Goal: Book appointment/travel/reservation

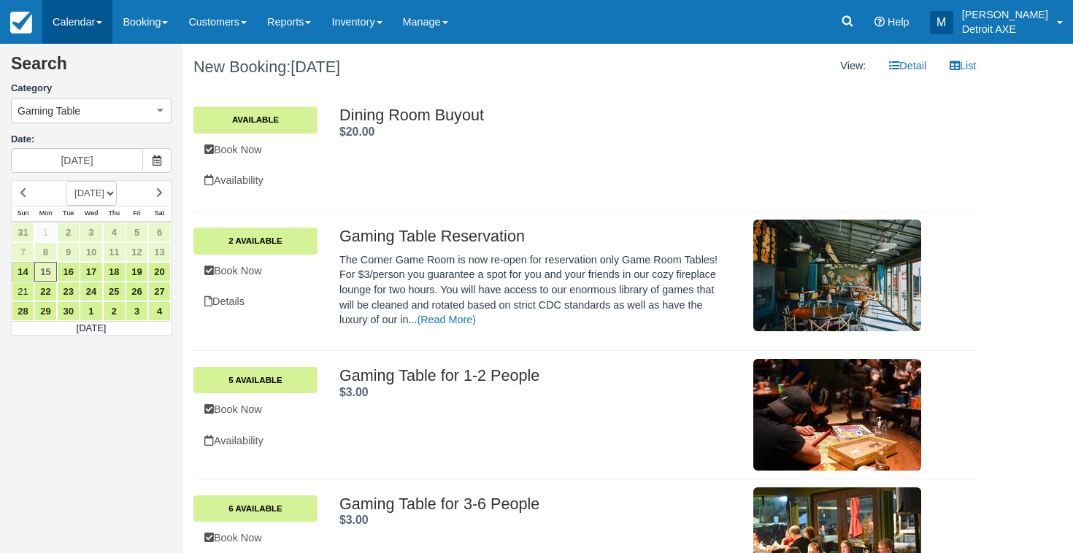
click at [61, 26] on link "Calendar" at bounding box center [77, 22] width 70 height 44
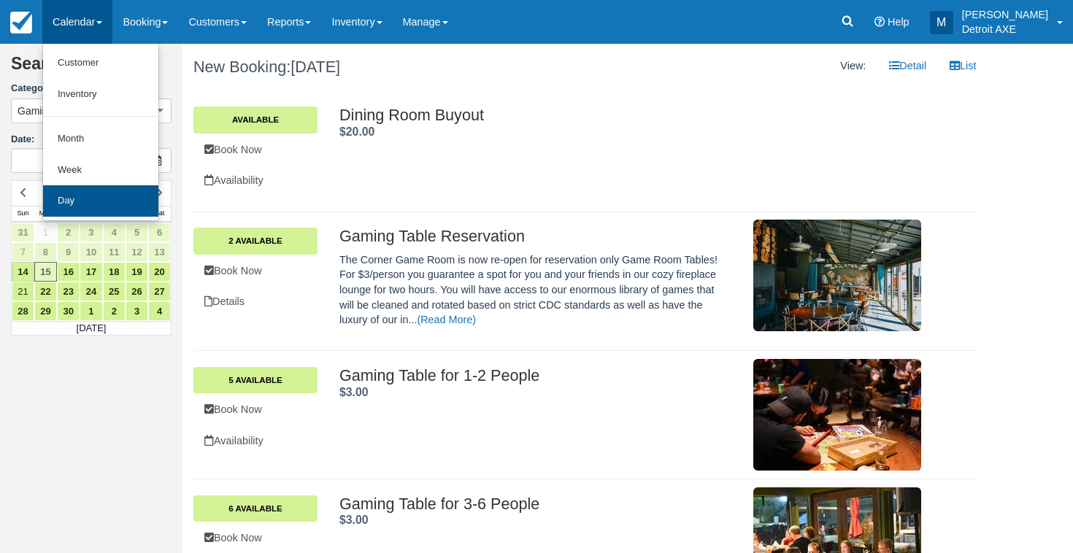
click at [90, 196] on link "Day" at bounding box center [100, 200] width 115 height 31
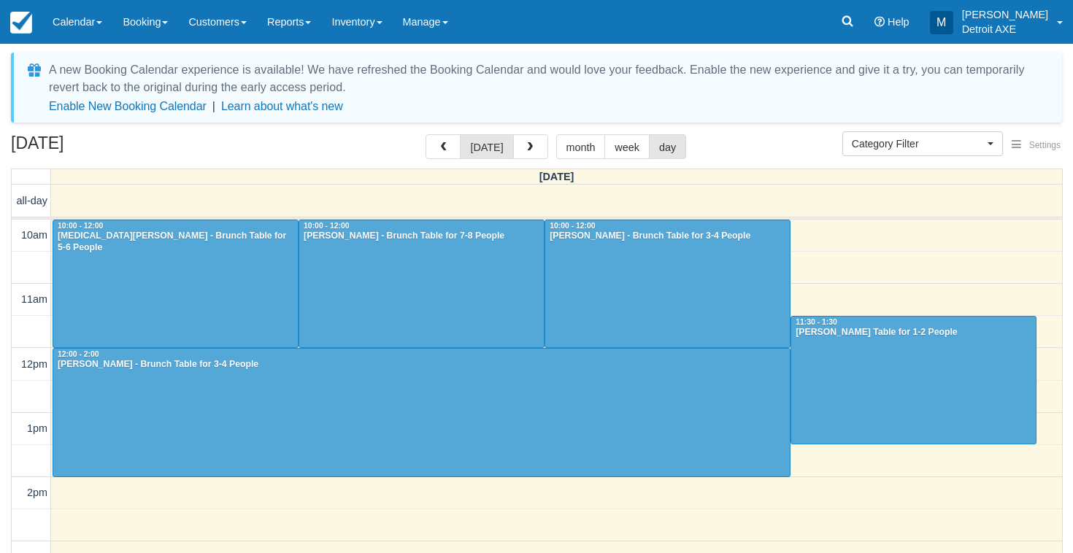
scroll to position [460, 0]
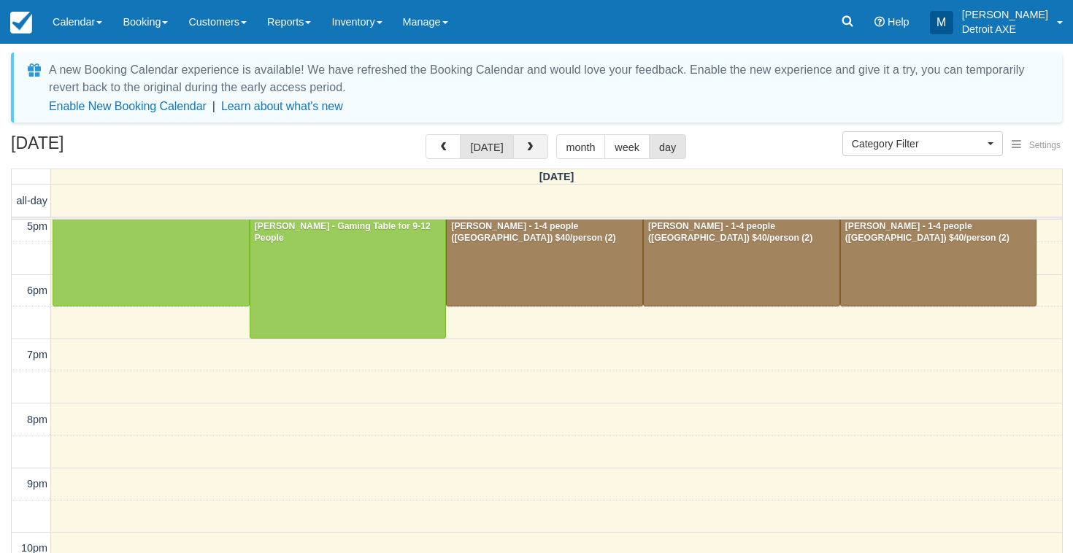
click at [525, 145] on span "button" at bounding box center [530, 147] width 10 height 10
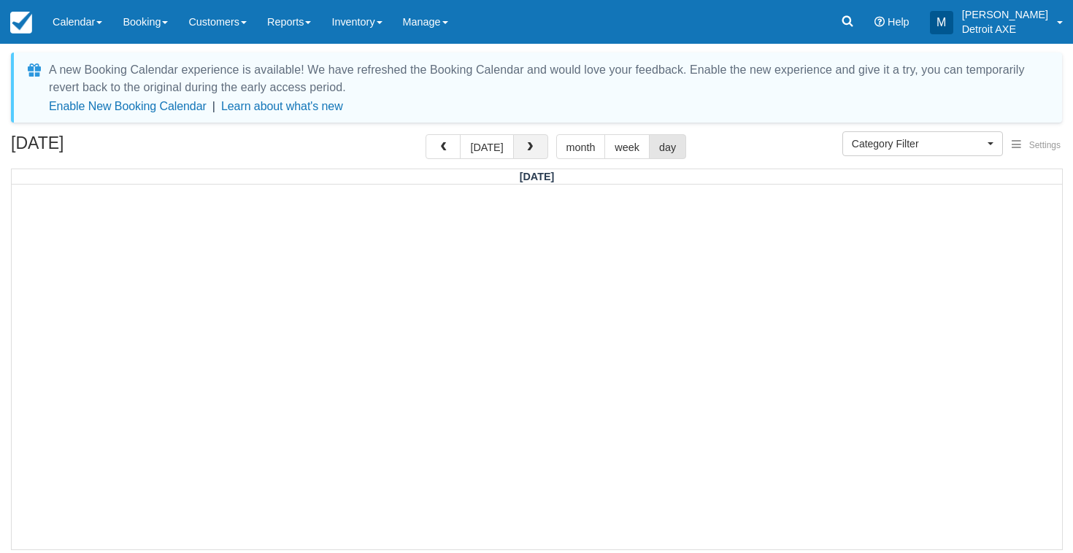
click at [525, 150] on span "button" at bounding box center [530, 147] width 10 height 10
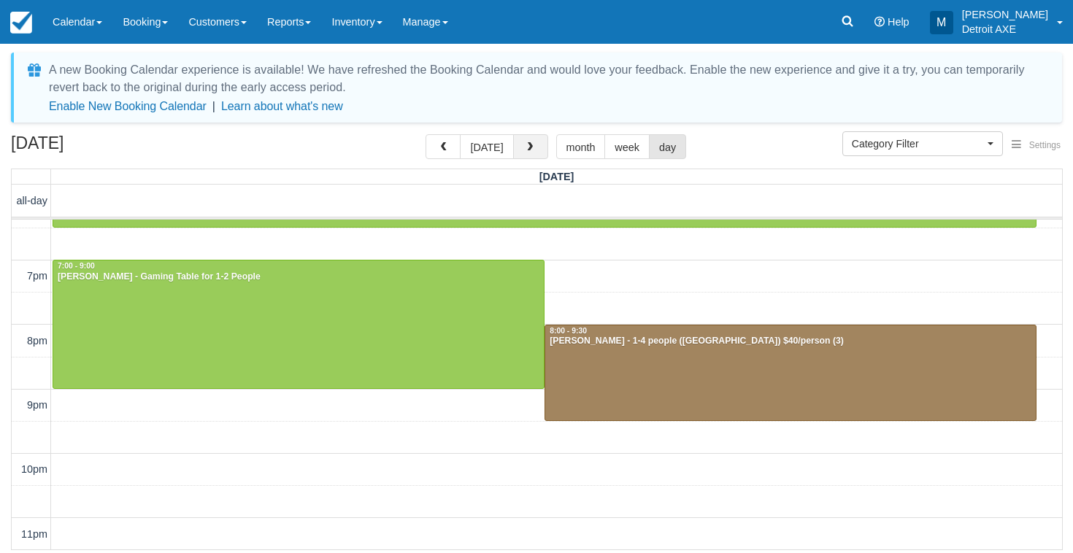
click at [525, 150] on span "button" at bounding box center [530, 147] width 10 height 10
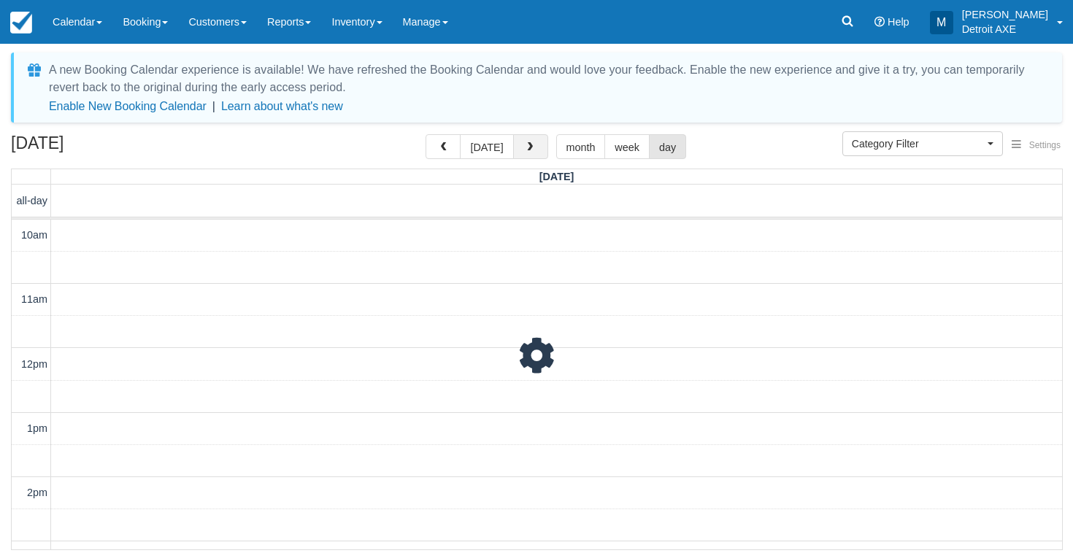
scroll to position [539, 0]
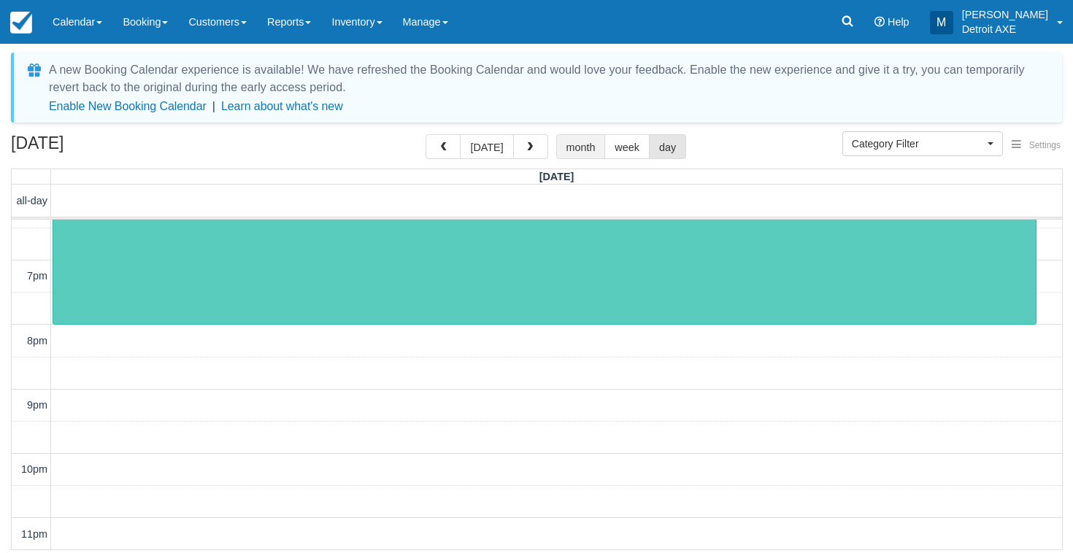
click at [584, 148] on button "month" at bounding box center [581, 146] width 50 height 25
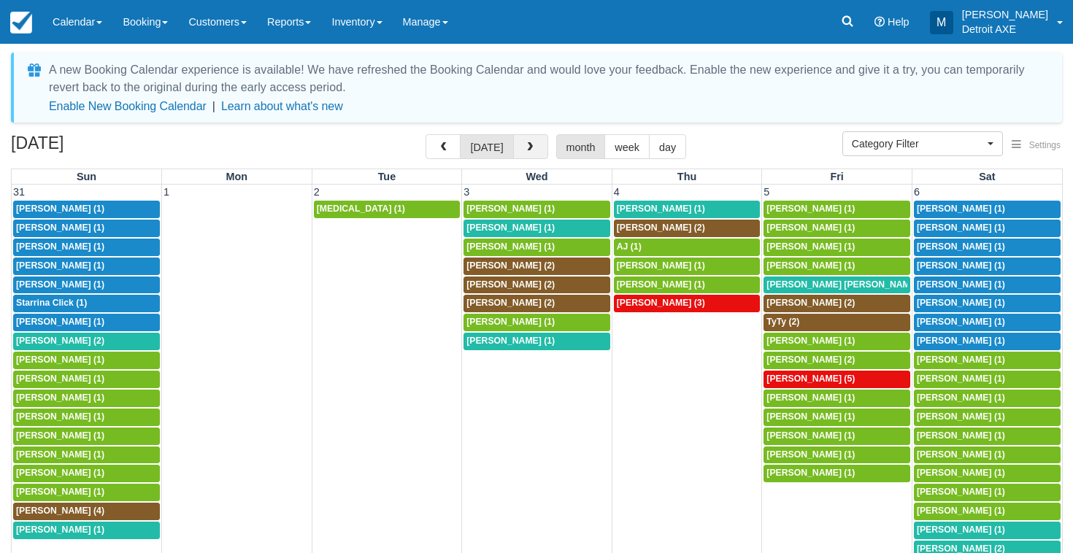
click at [525, 147] on span "button" at bounding box center [530, 147] width 10 height 10
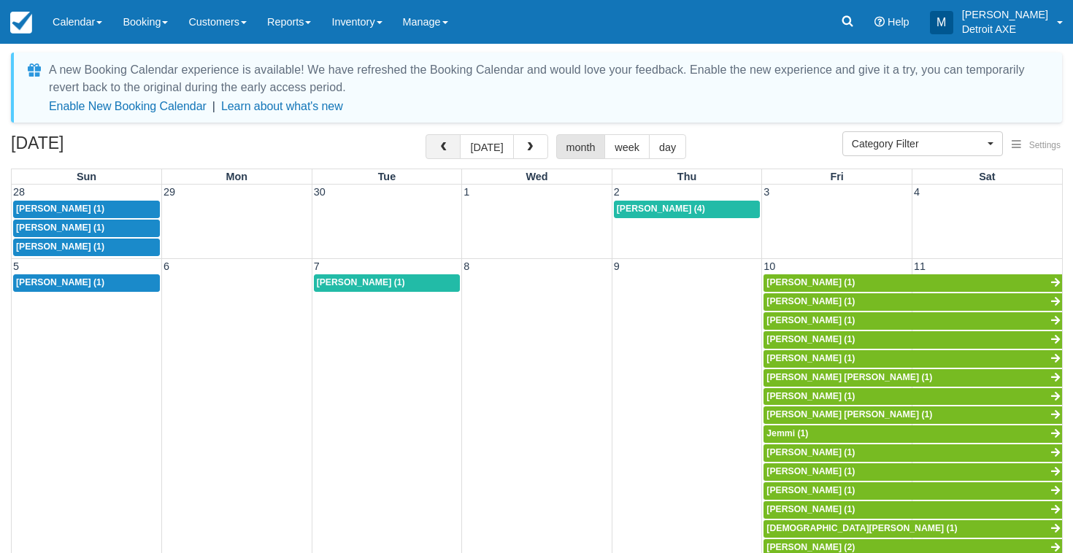
click at [444, 147] on span "button" at bounding box center [443, 147] width 10 height 10
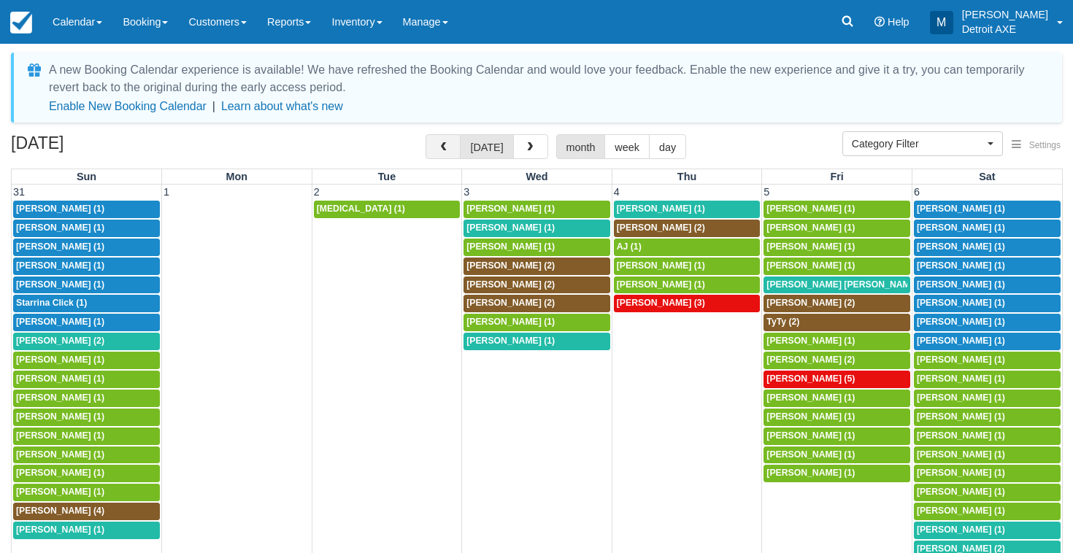
click at [447, 143] on span "button" at bounding box center [443, 147] width 10 height 10
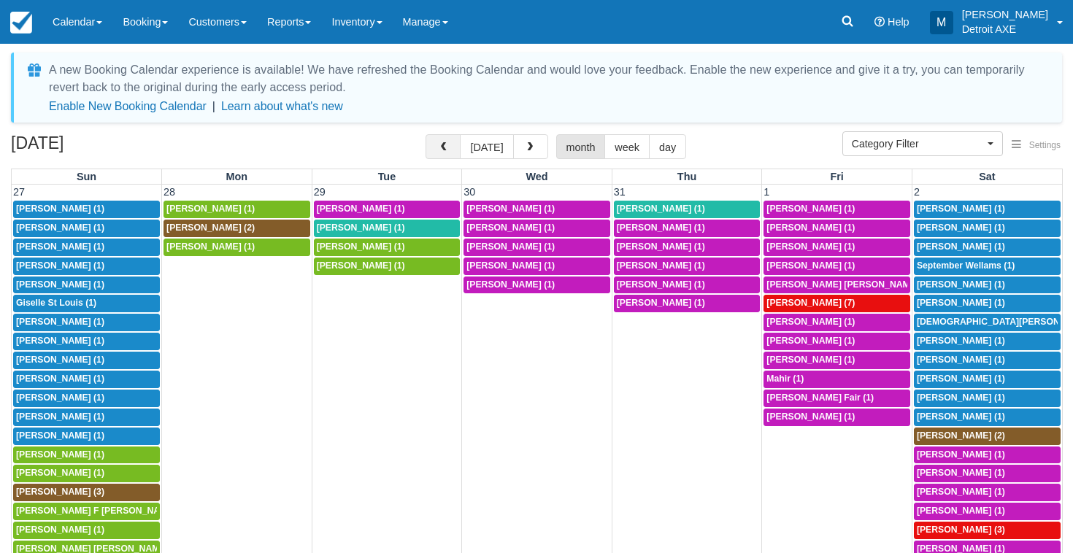
click at [447, 143] on span "button" at bounding box center [443, 147] width 10 height 10
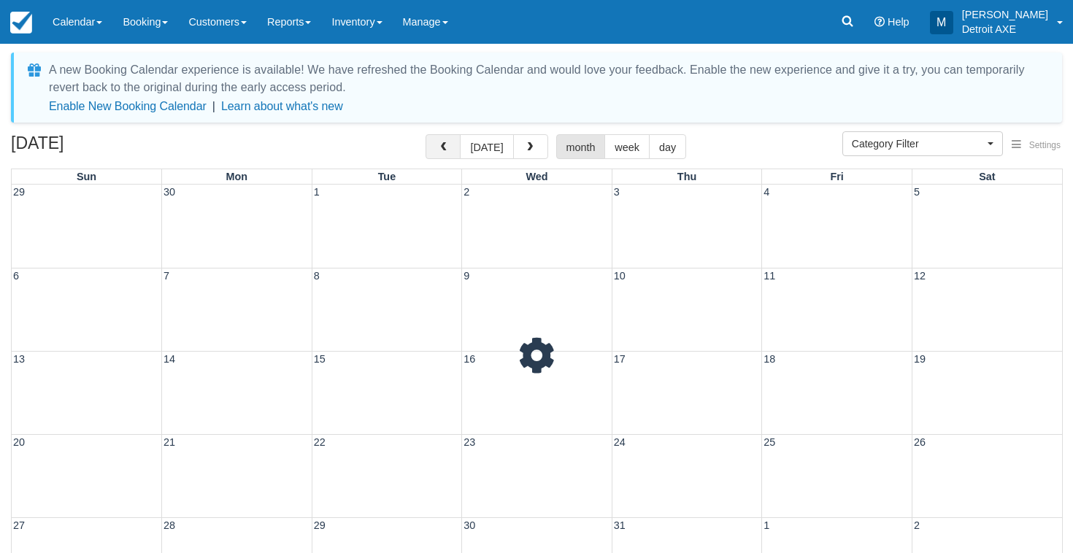
click at [447, 143] on span "button" at bounding box center [443, 147] width 10 height 10
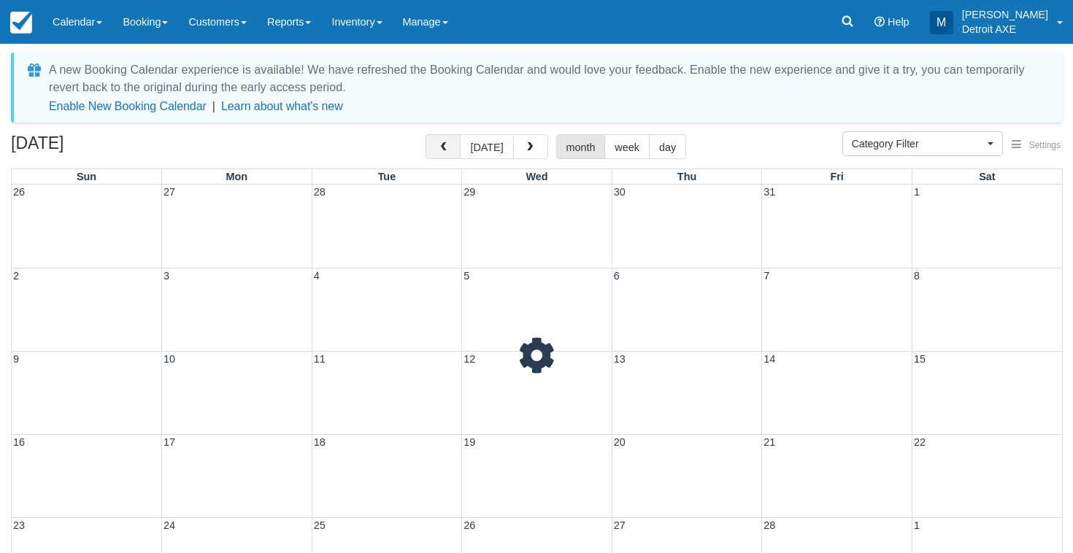
click at [447, 143] on span "button" at bounding box center [443, 147] width 10 height 10
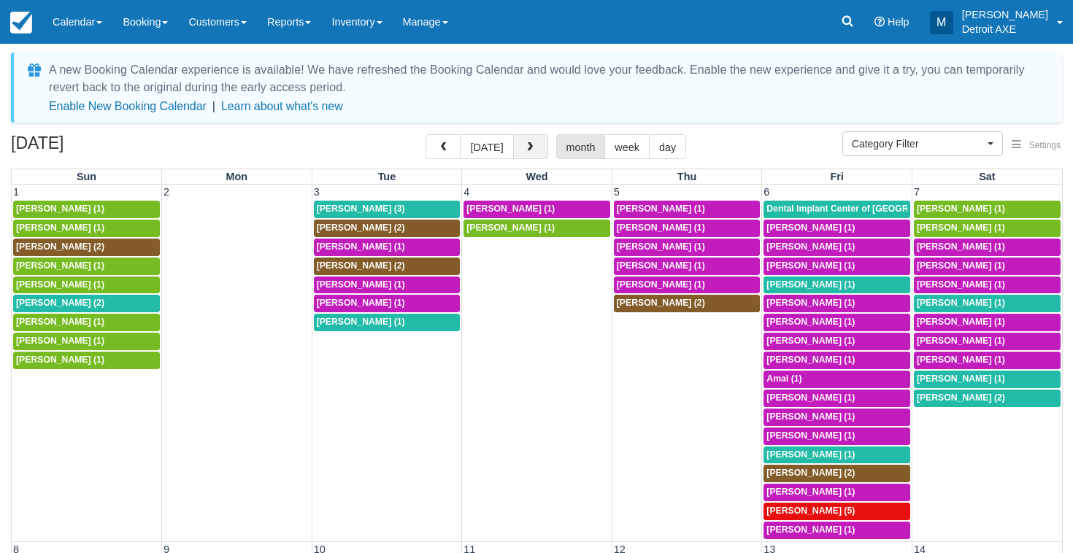
click at [519, 146] on button "button" at bounding box center [530, 146] width 35 height 25
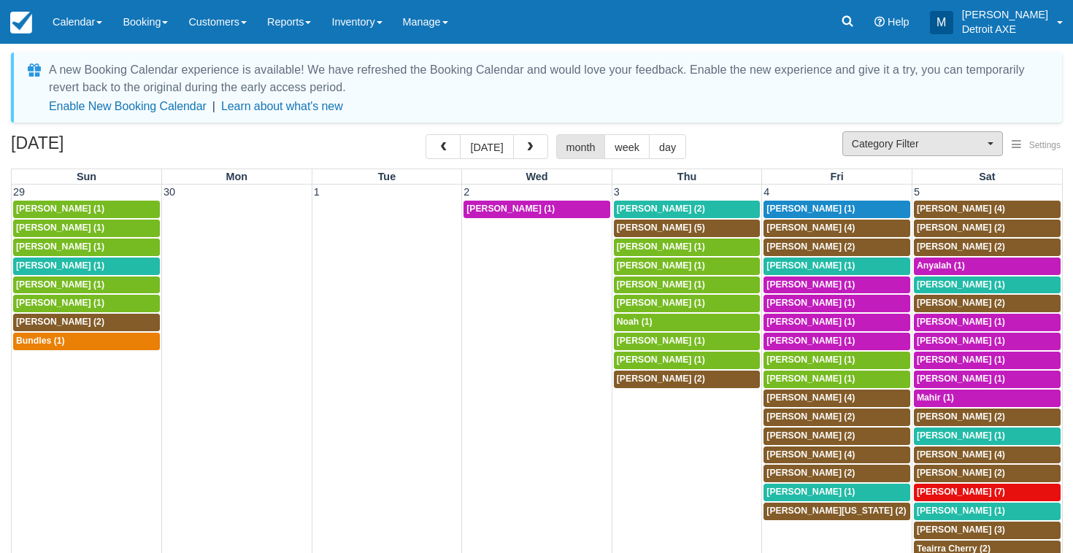
click at [890, 147] on span "Category Filter" at bounding box center [918, 143] width 132 height 15
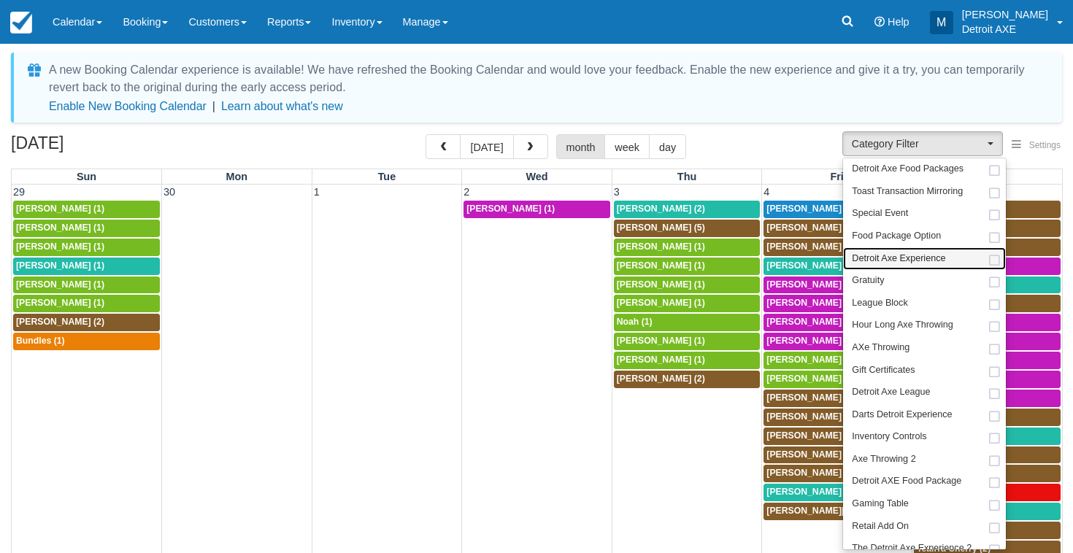
click at [911, 255] on span "Detroit Axe Experience" at bounding box center [898, 258] width 93 height 13
select select "14"
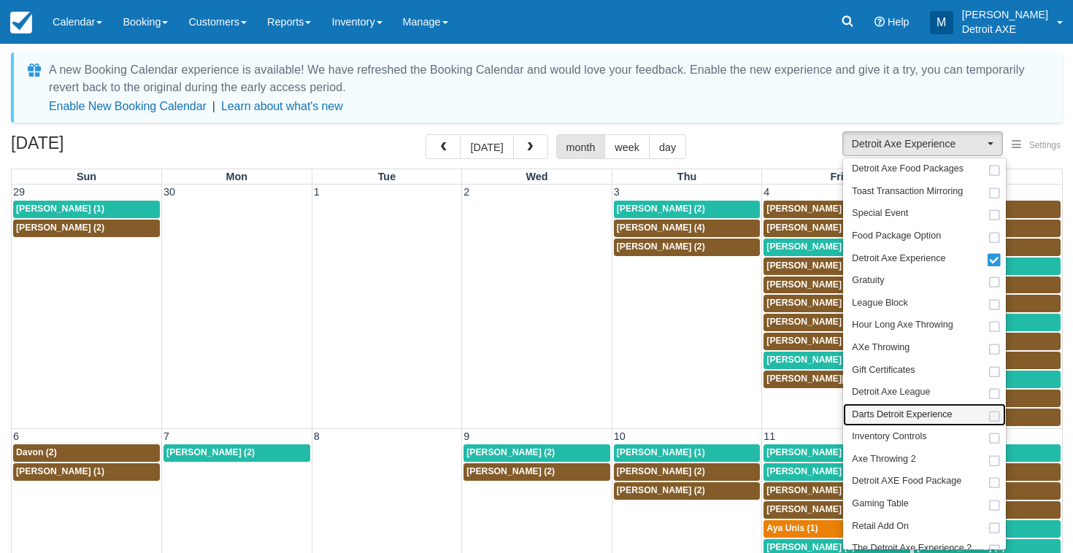
click at [884, 412] on span "Darts Detroit Experience" at bounding box center [902, 415] width 100 height 13
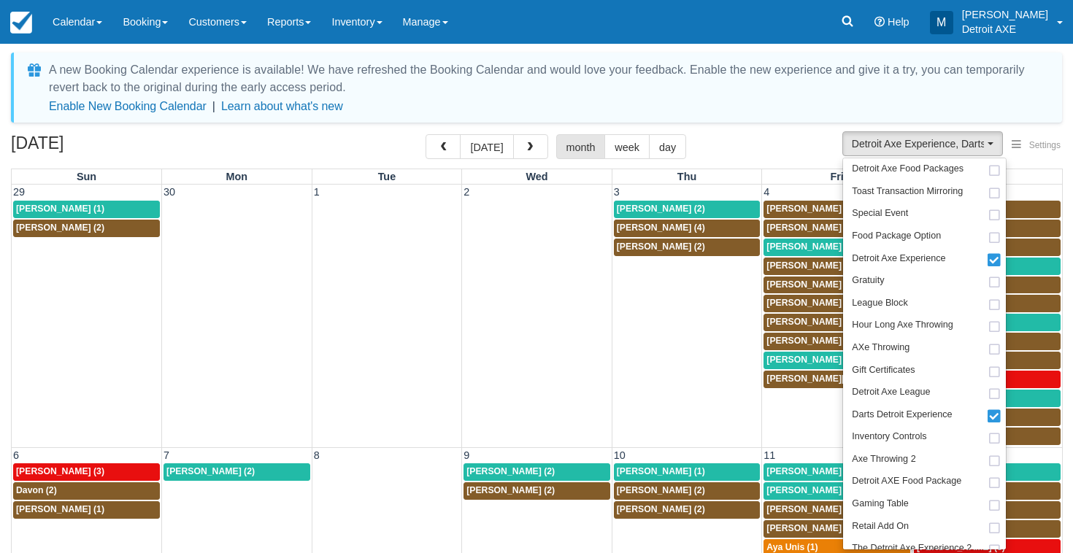
click at [777, 126] on div "A new Booking Calendar experience is available! We have refreshed the Booking C…" at bounding box center [536, 372] width 1051 height 638
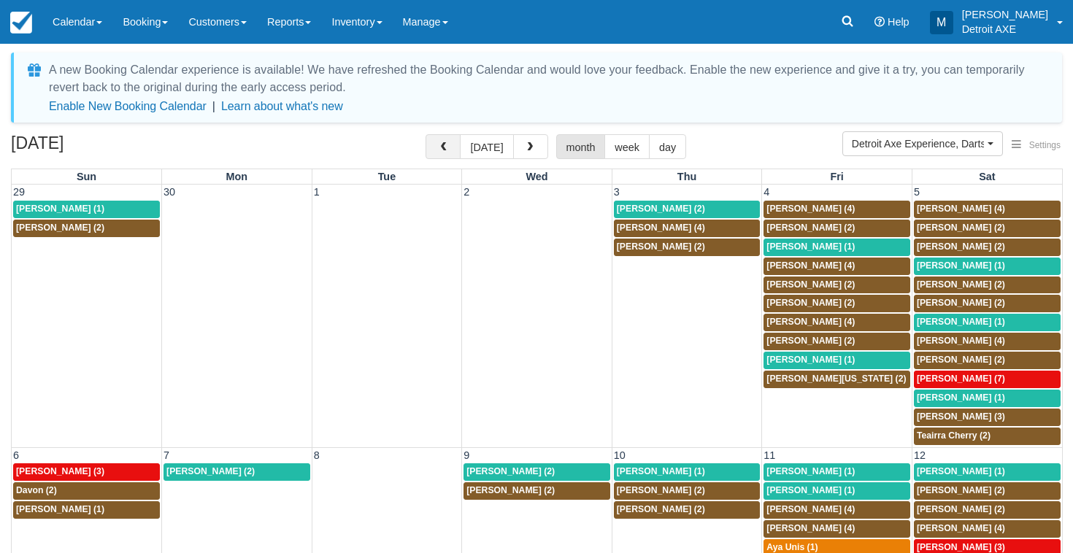
click at [455, 144] on button "button" at bounding box center [442, 146] width 35 height 25
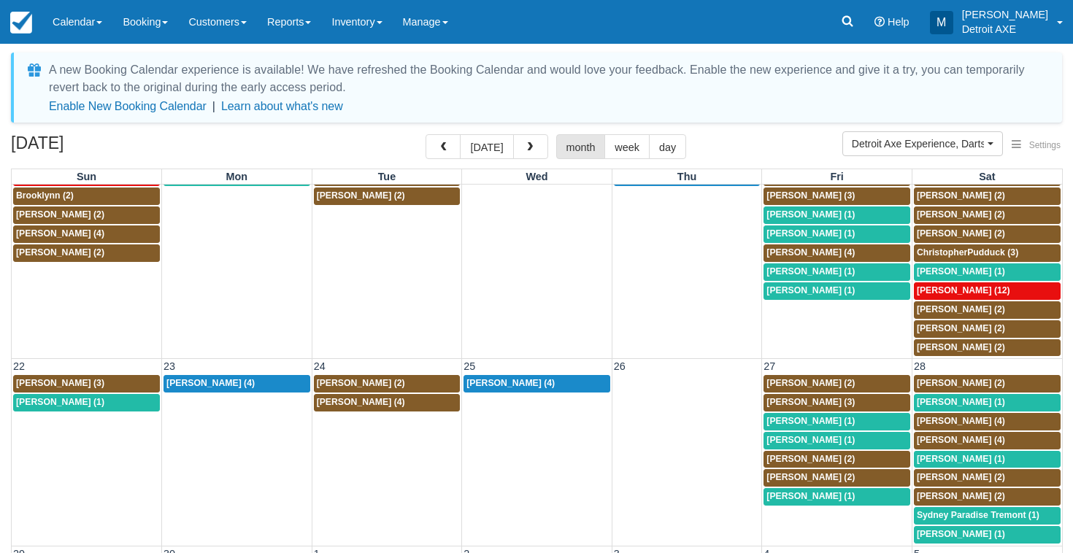
scroll to position [348, 0]
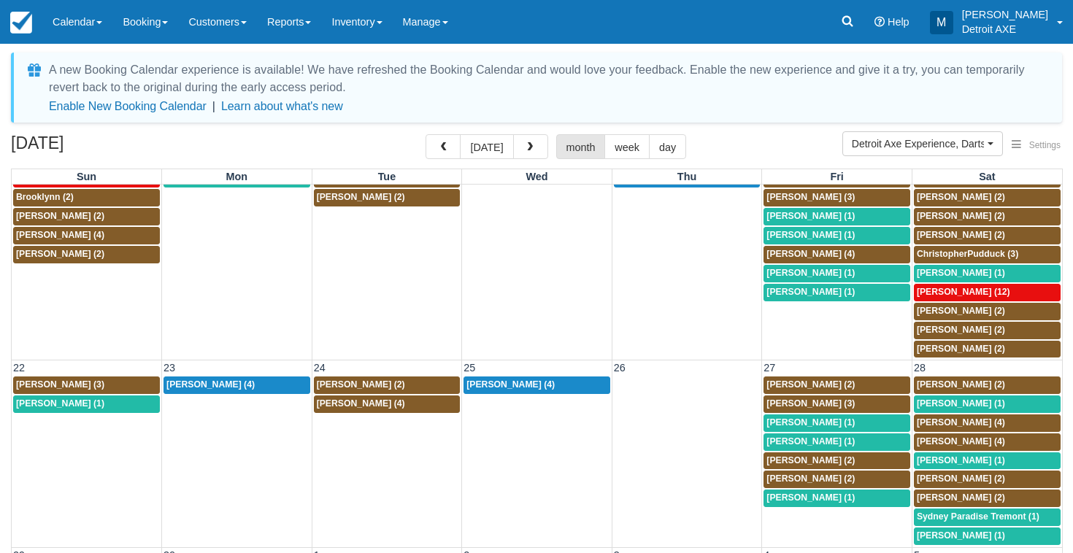
click at [848, 501] on td "9p [PERSON_NAME] (1)" at bounding box center [837, 517] width 150 height 57
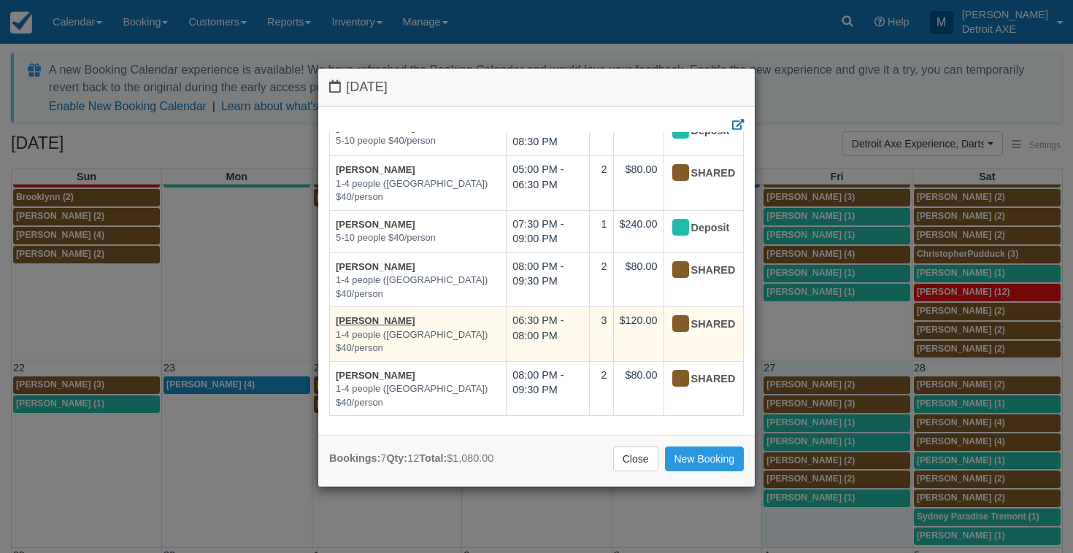
scroll to position [83, 0]
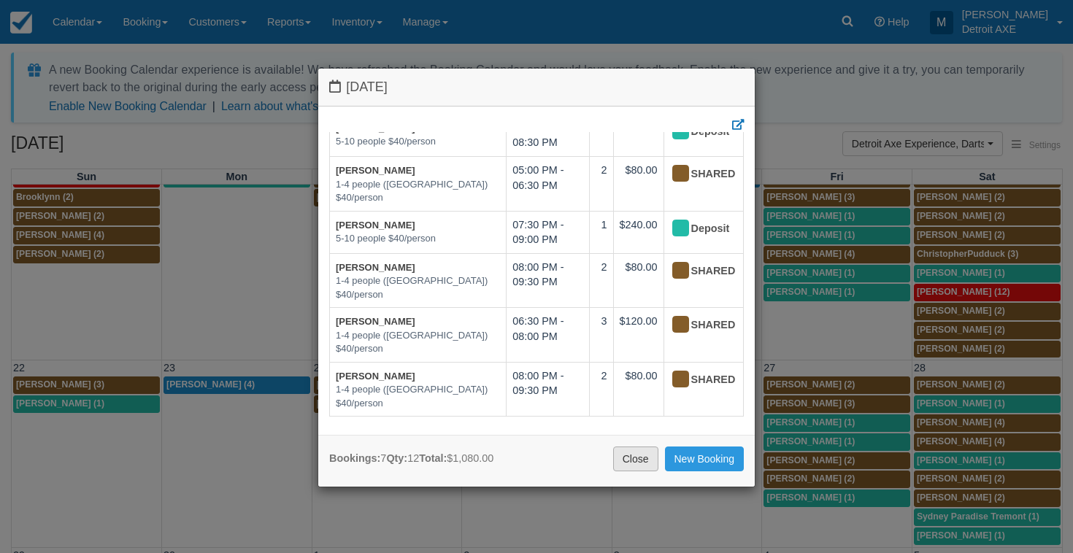
click at [633, 458] on link "Close" at bounding box center [635, 459] width 45 height 25
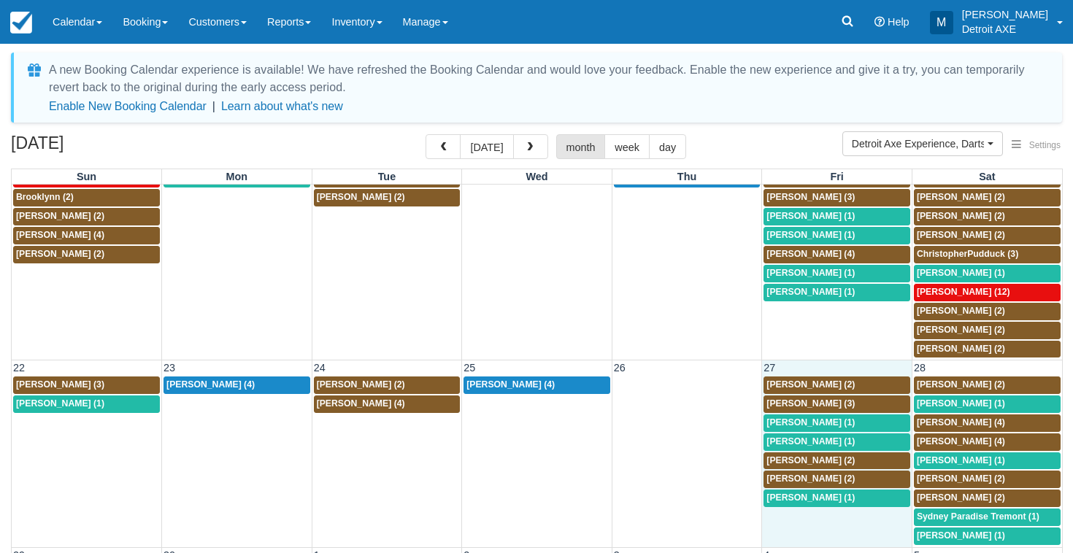
click at [790, 360] on td "27" at bounding box center [837, 367] width 150 height 15
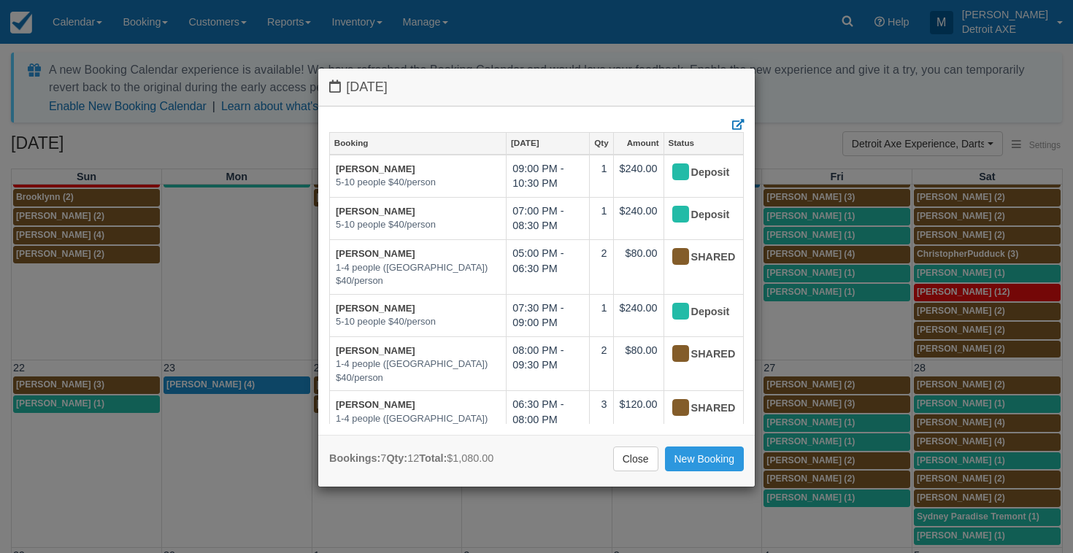
click at [646, 442] on div "Bookings: 7 Qty: 12 Total: $1,080.00 Close New Booking" at bounding box center [536, 461] width 436 height 52
click at [652, 455] on link "Close" at bounding box center [635, 459] width 45 height 25
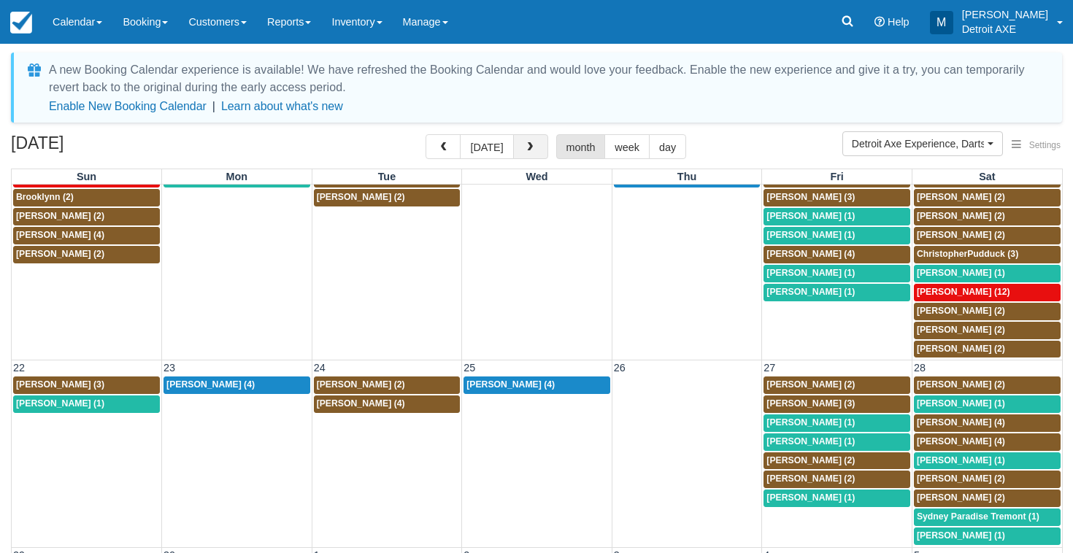
click at [533, 148] on button "button" at bounding box center [530, 146] width 35 height 25
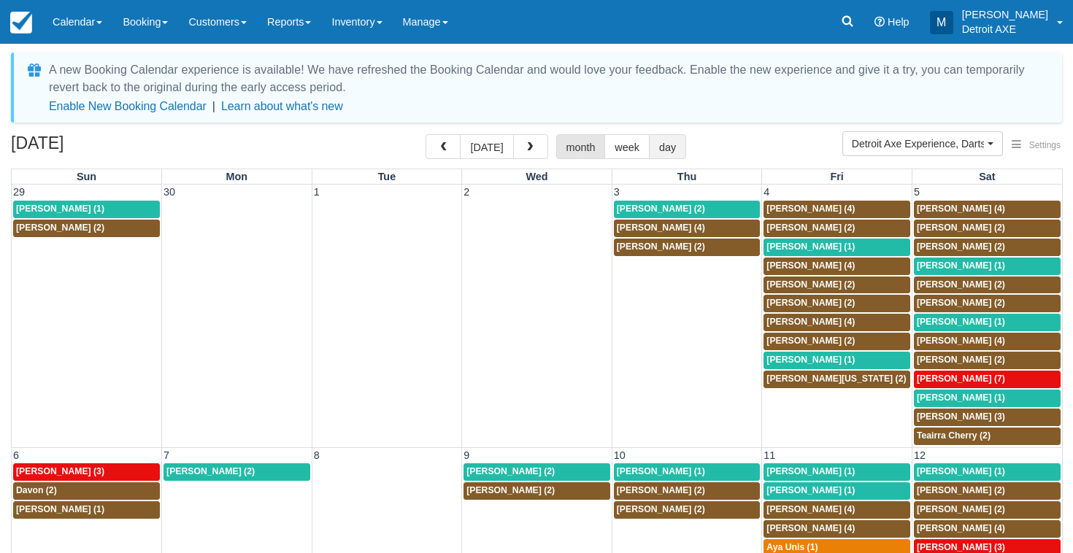
click at [652, 146] on button "day" at bounding box center [667, 146] width 37 height 25
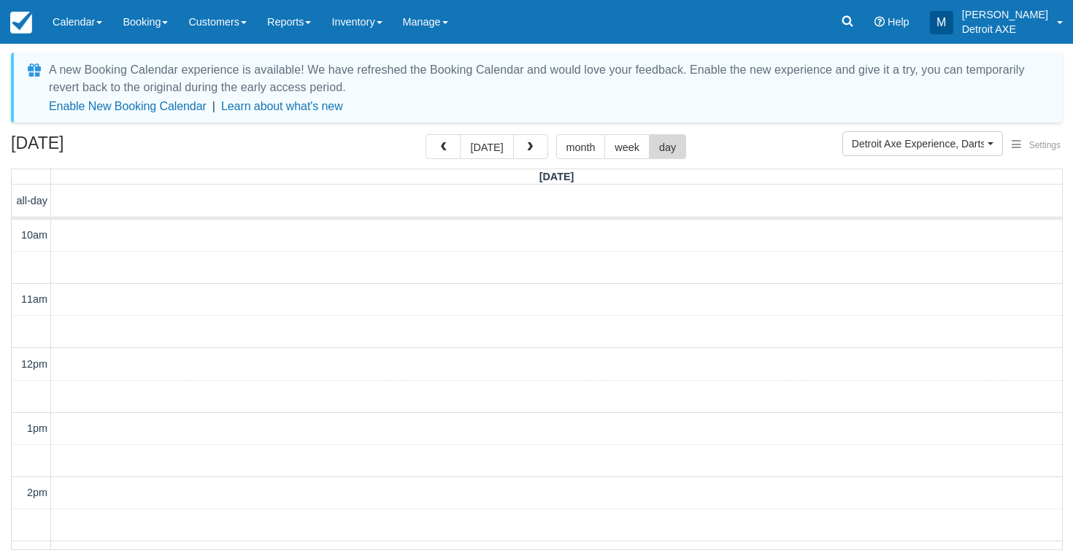
scroll to position [571, 0]
click at [448, 149] on span "button" at bounding box center [443, 147] width 10 height 10
click at [448, 148] on span "button" at bounding box center [443, 147] width 10 height 10
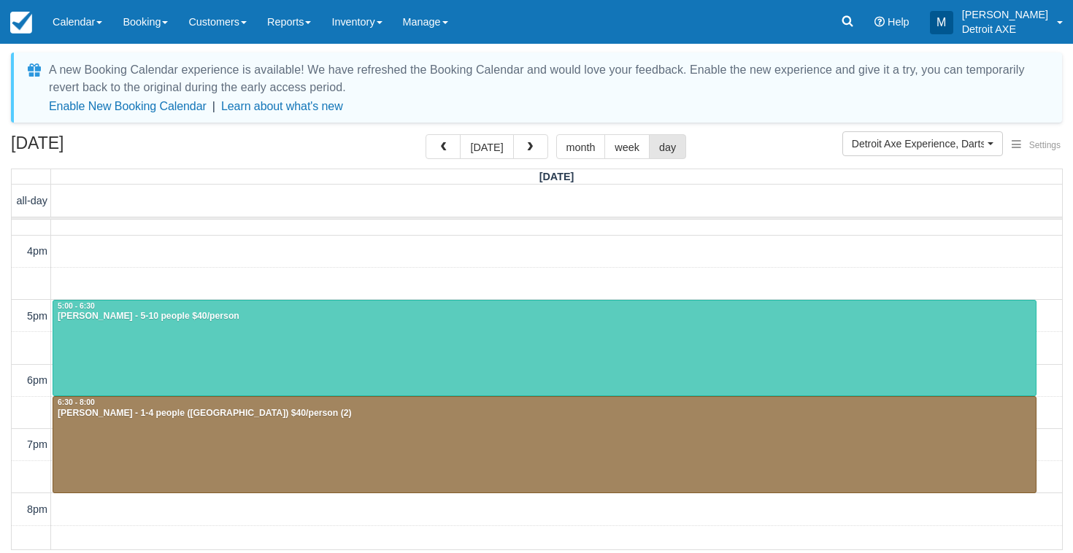
scroll to position [350, 0]
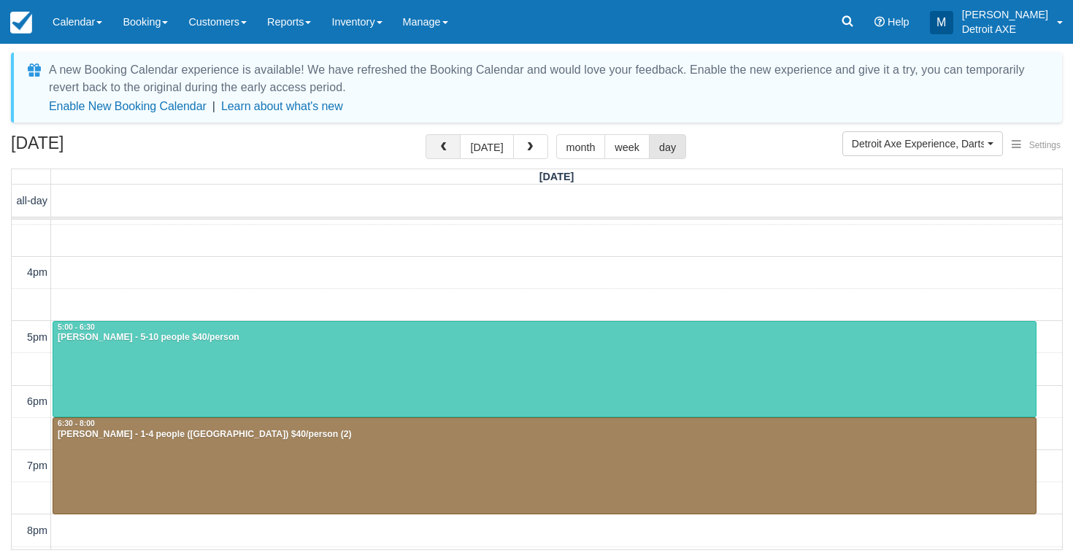
click at [447, 151] on span "button" at bounding box center [443, 147] width 10 height 10
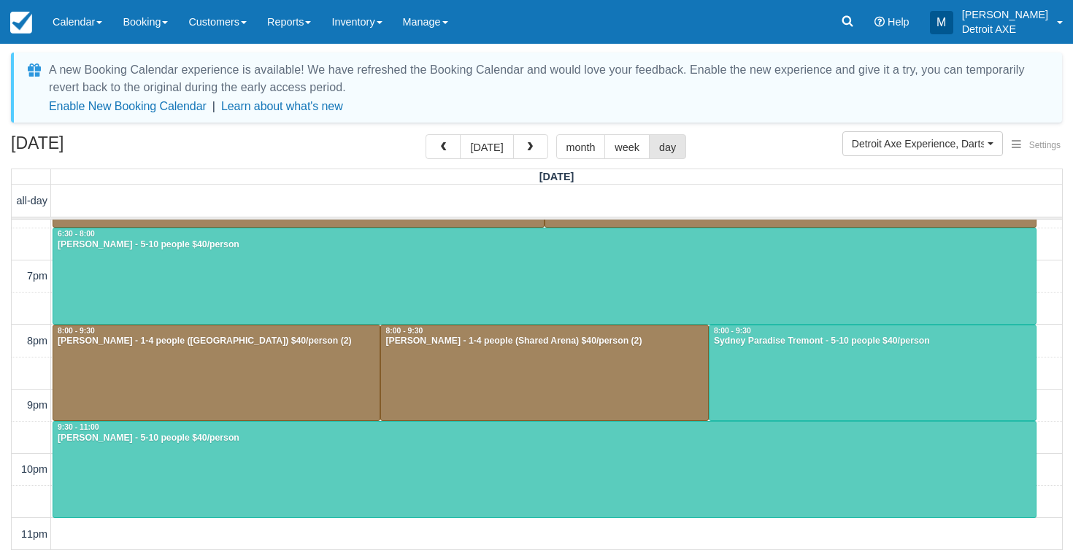
scroll to position [539, 0]
click at [458, 149] on button "button" at bounding box center [442, 146] width 35 height 25
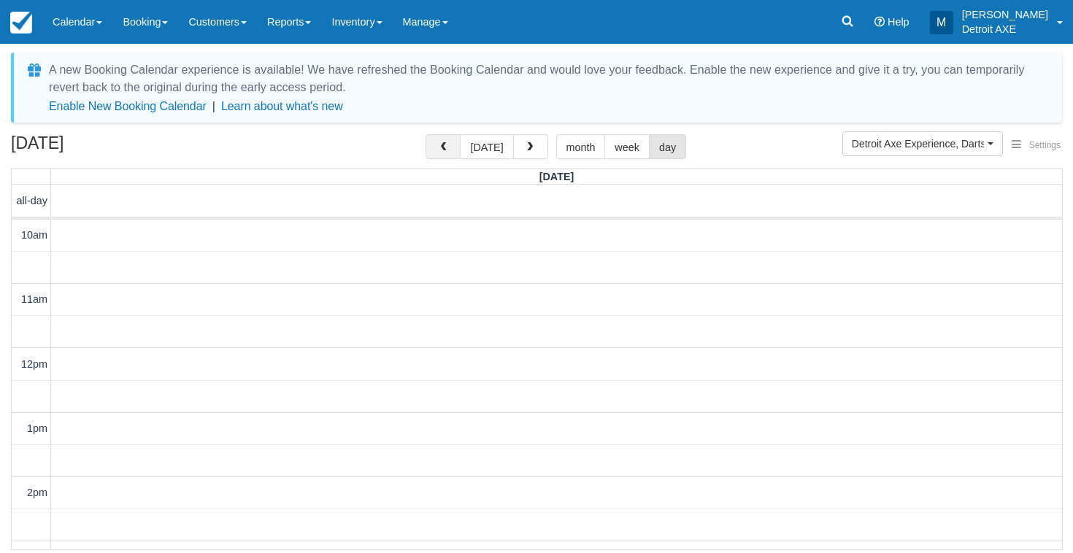
scroll to position [539, 0]
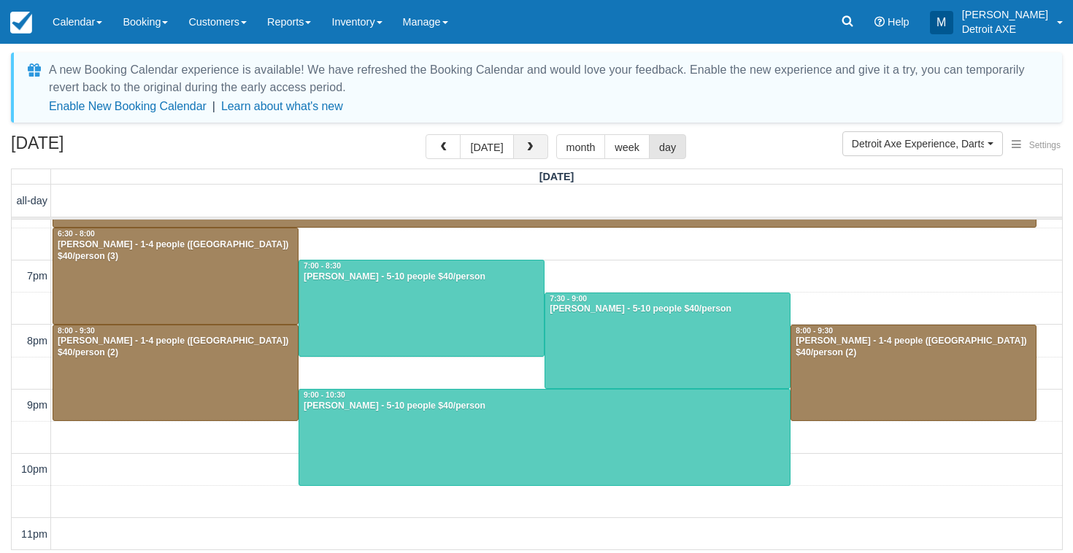
click at [525, 150] on span "button" at bounding box center [530, 147] width 10 height 10
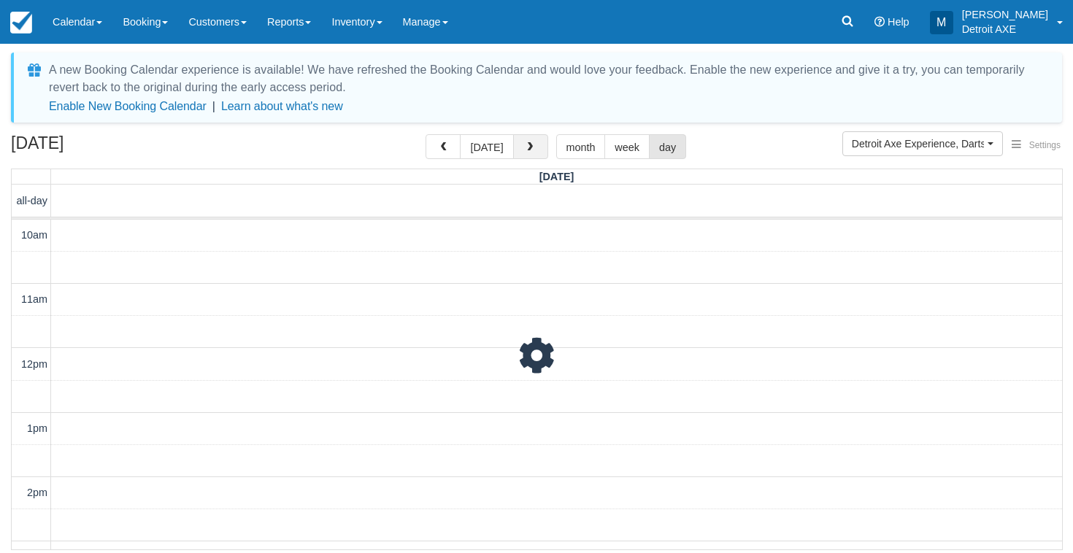
scroll to position [539, 0]
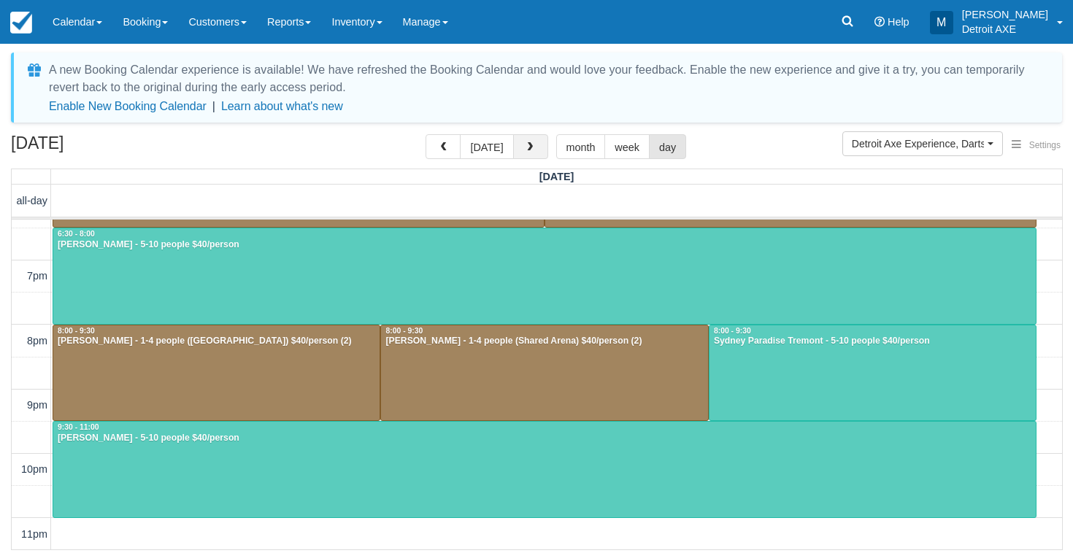
click at [525, 150] on span "button" at bounding box center [530, 147] width 10 height 10
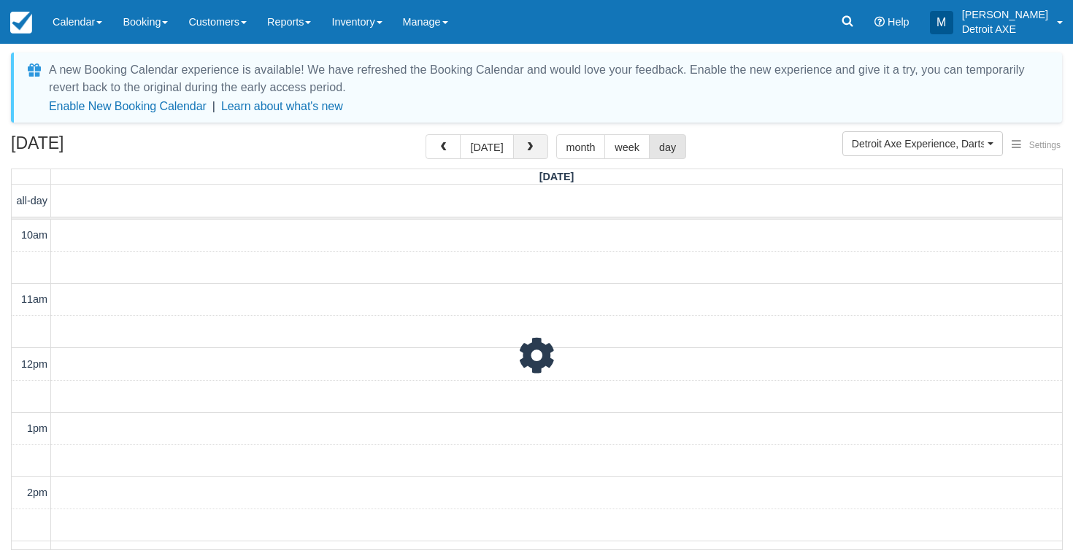
scroll to position [539, 0]
click at [525, 150] on span "button" at bounding box center [530, 147] width 10 height 10
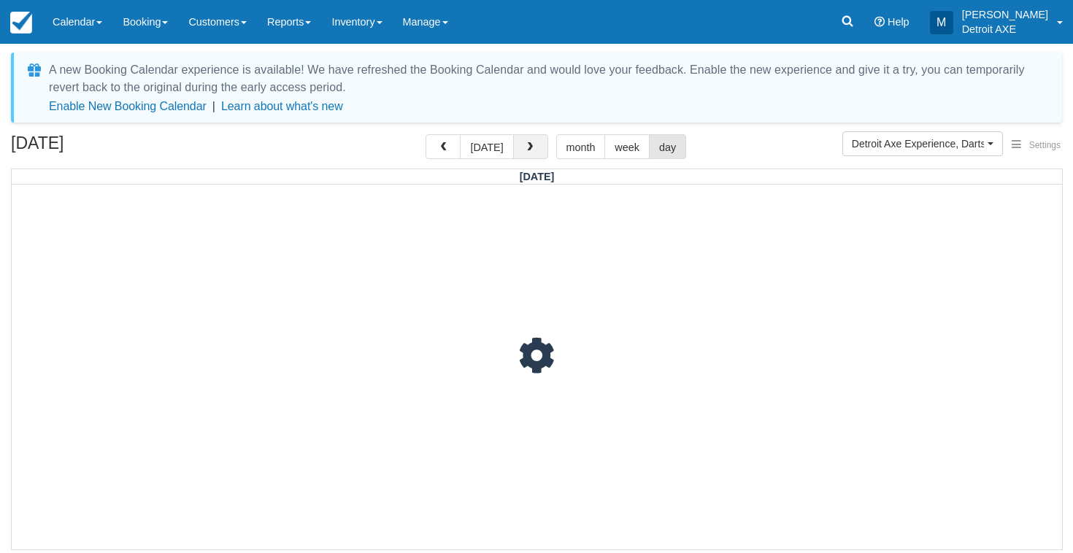
click at [525, 150] on span "button" at bounding box center [530, 147] width 10 height 10
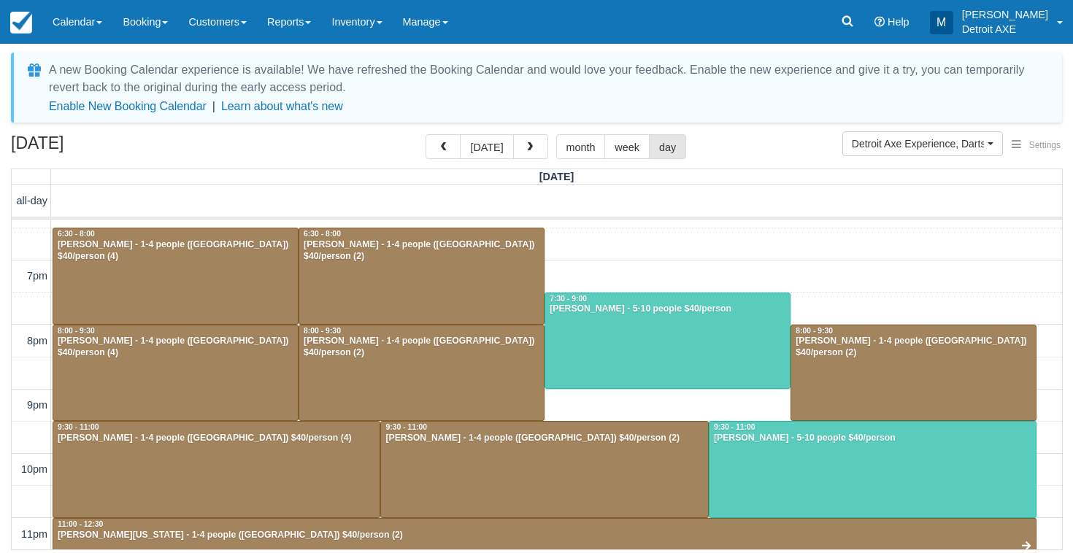
click at [525, 150] on span "button" at bounding box center [530, 147] width 10 height 10
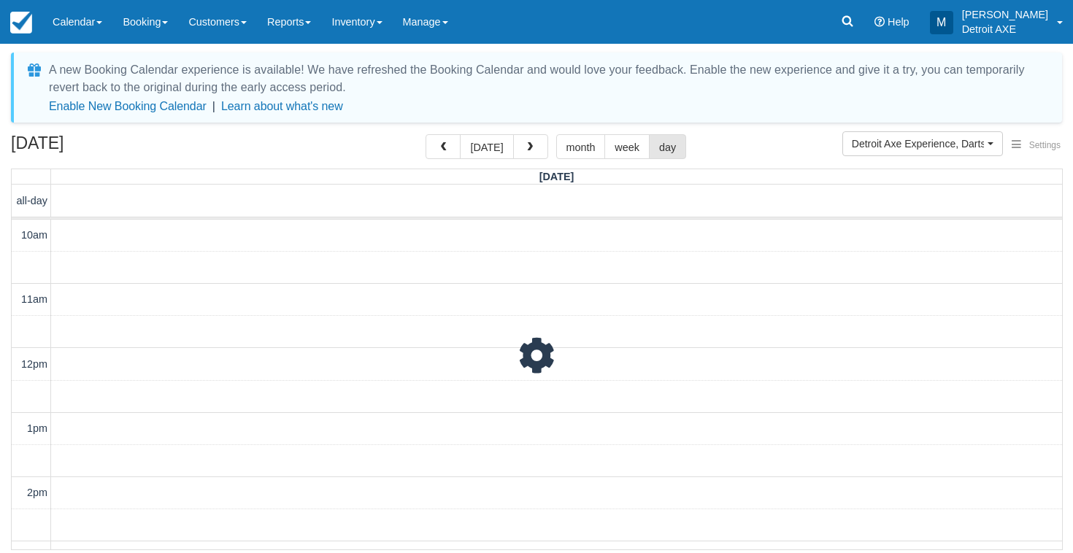
scroll to position [571, 0]
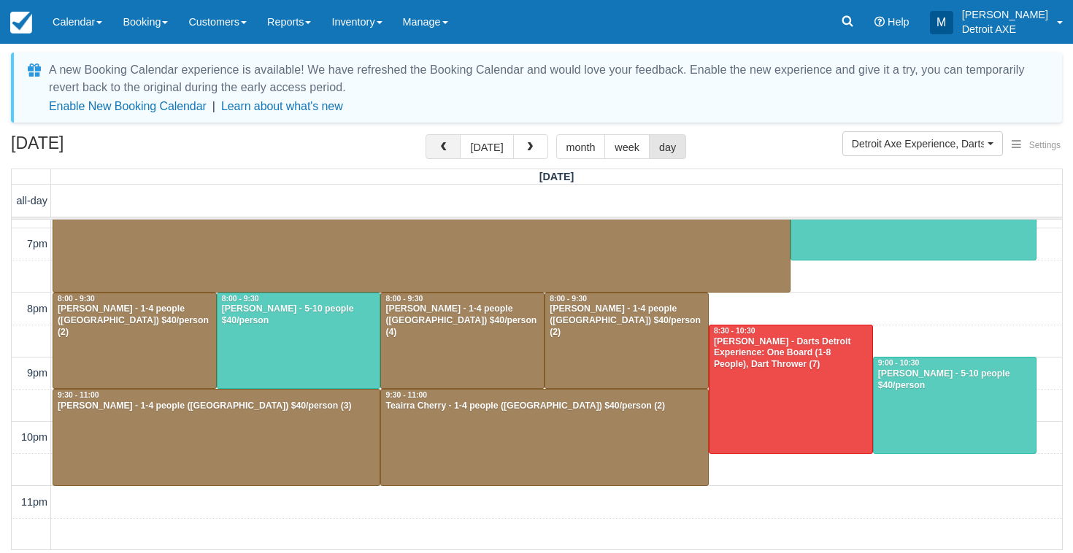
click at [448, 142] on span "button" at bounding box center [443, 147] width 10 height 10
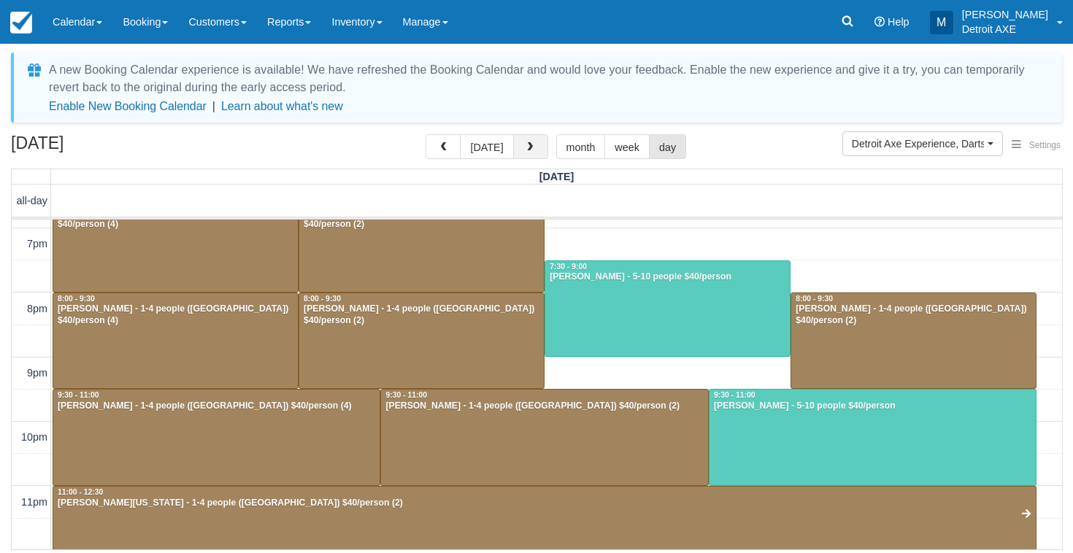
click at [533, 153] on button "button" at bounding box center [530, 146] width 35 height 25
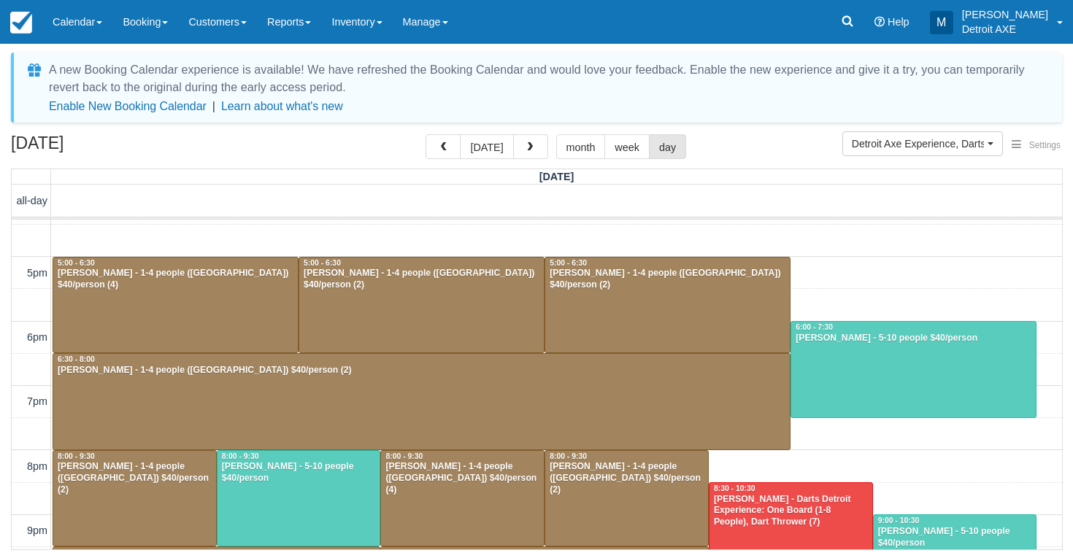
scroll to position [378, 0]
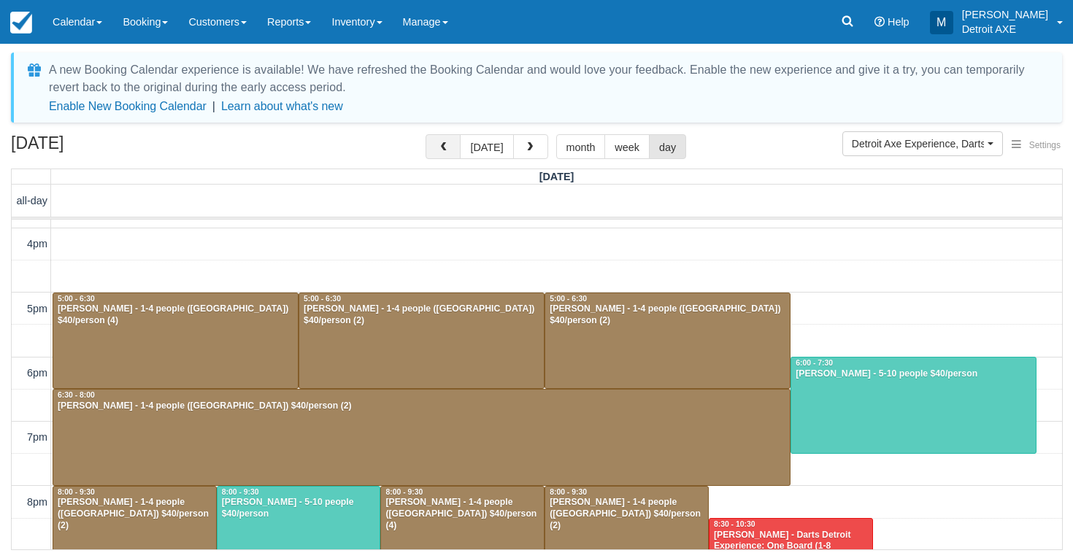
click at [444, 153] on span "button" at bounding box center [443, 147] width 10 height 10
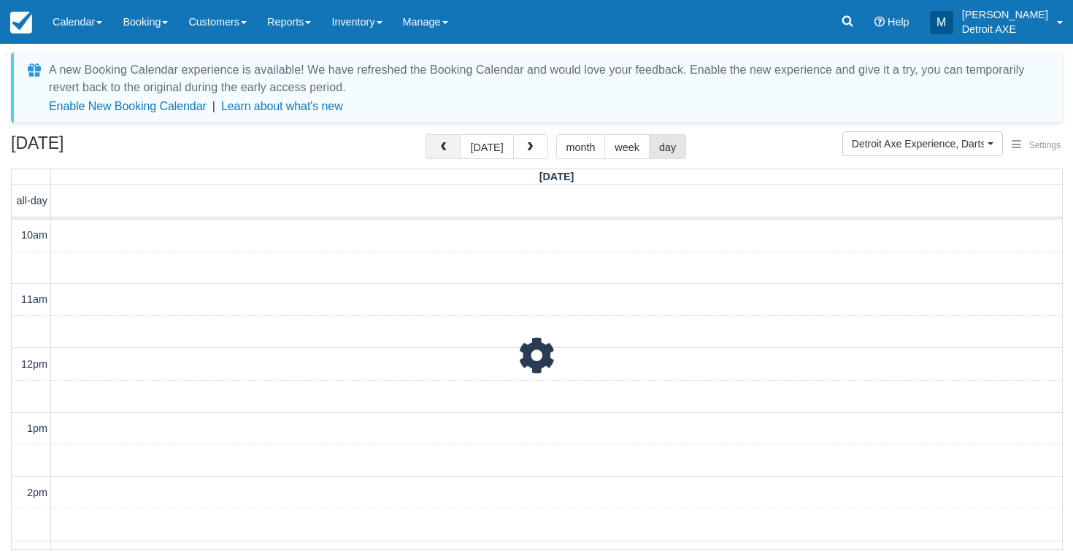
scroll to position [571, 0]
click at [444, 153] on span "button" at bounding box center [443, 147] width 10 height 10
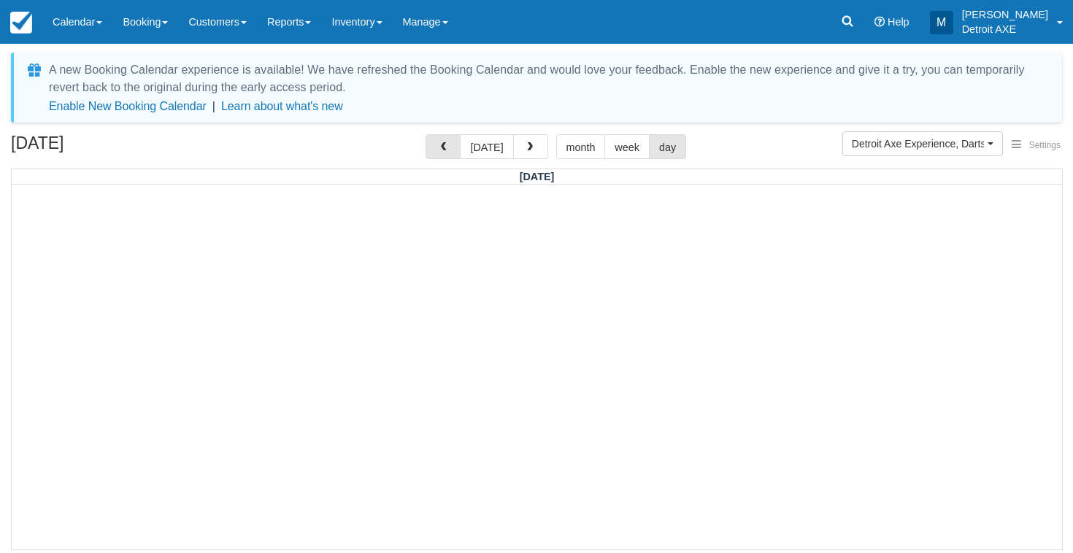
click at [444, 153] on span "button" at bounding box center [443, 147] width 10 height 10
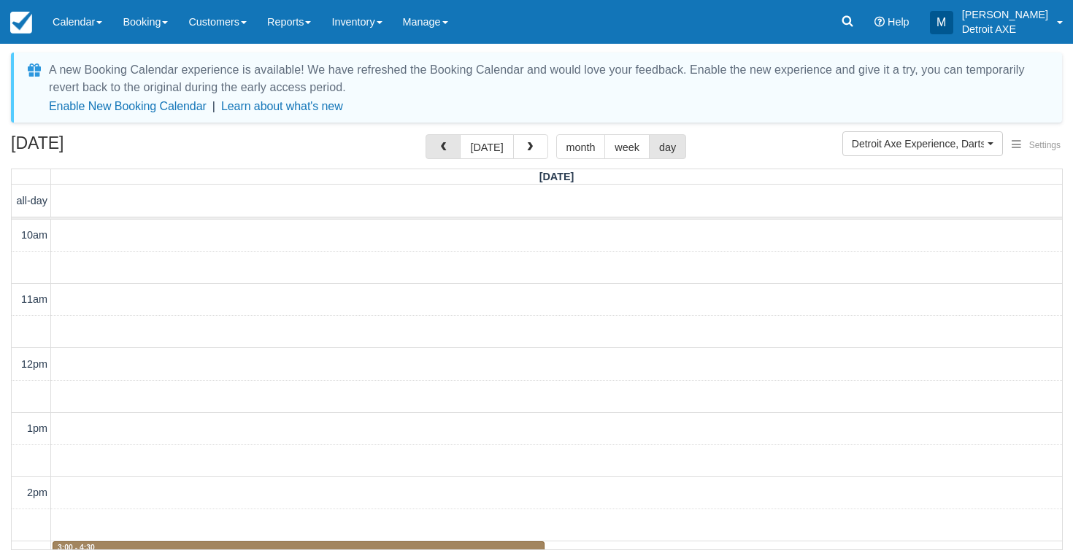
click at [444, 153] on span "button" at bounding box center [443, 147] width 10 height 10
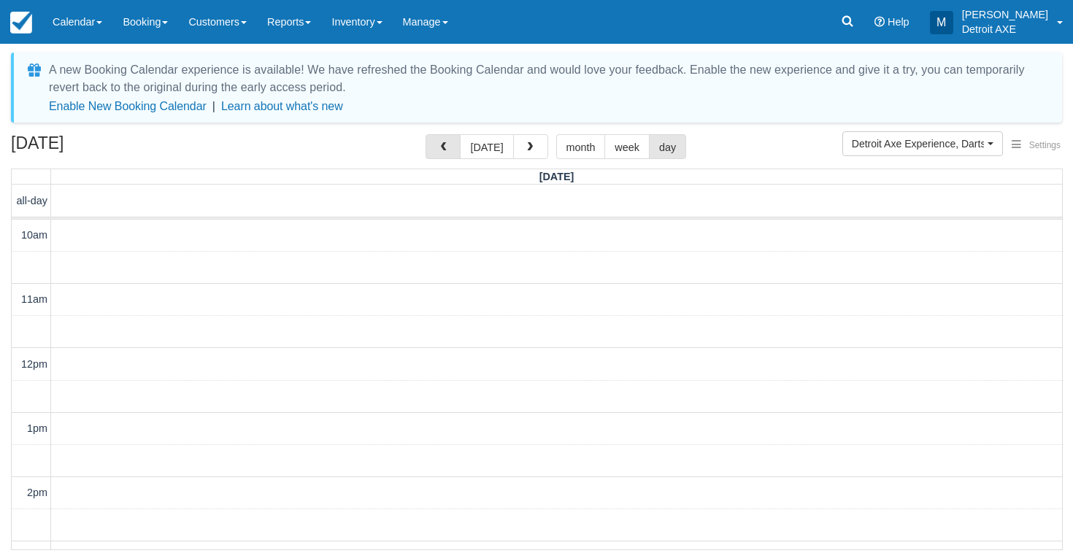
click at [444, 153] on span "button" at bounding box center [443, 147] width 10 height 10
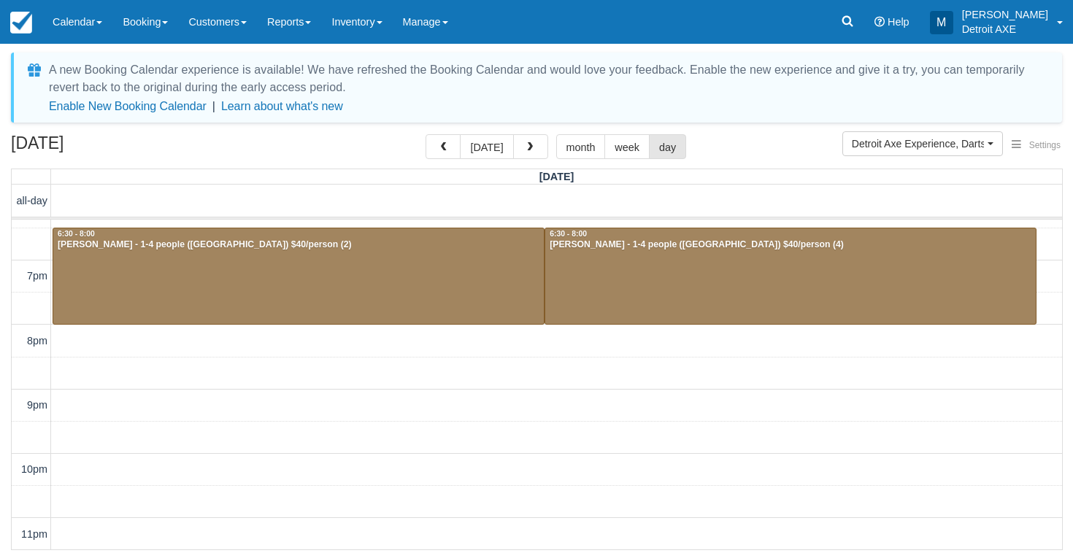
click at [444, 153] on span "button" at bounding box center [443, 147] width 10 height 10
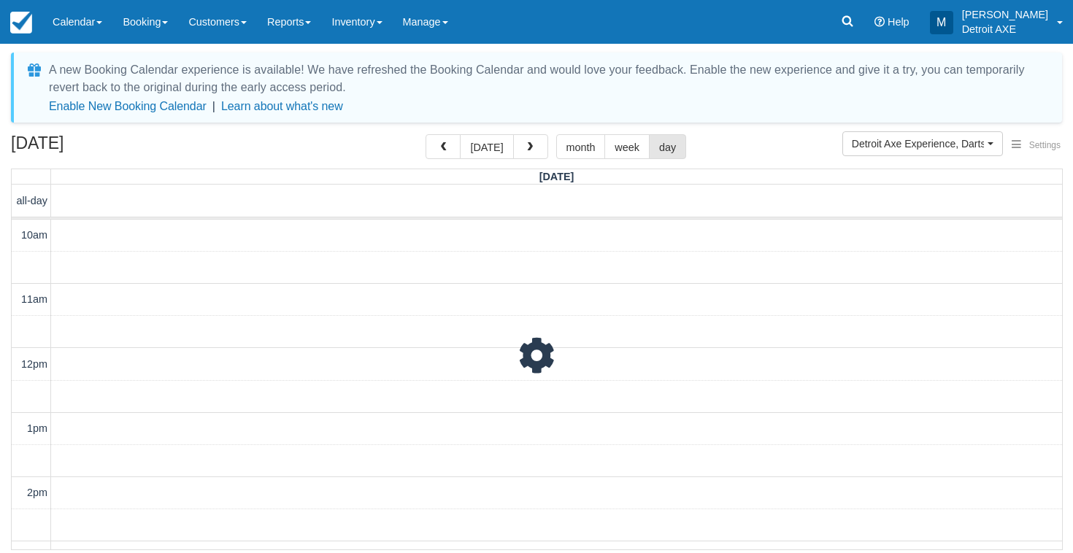
scroll to position [539, 0]
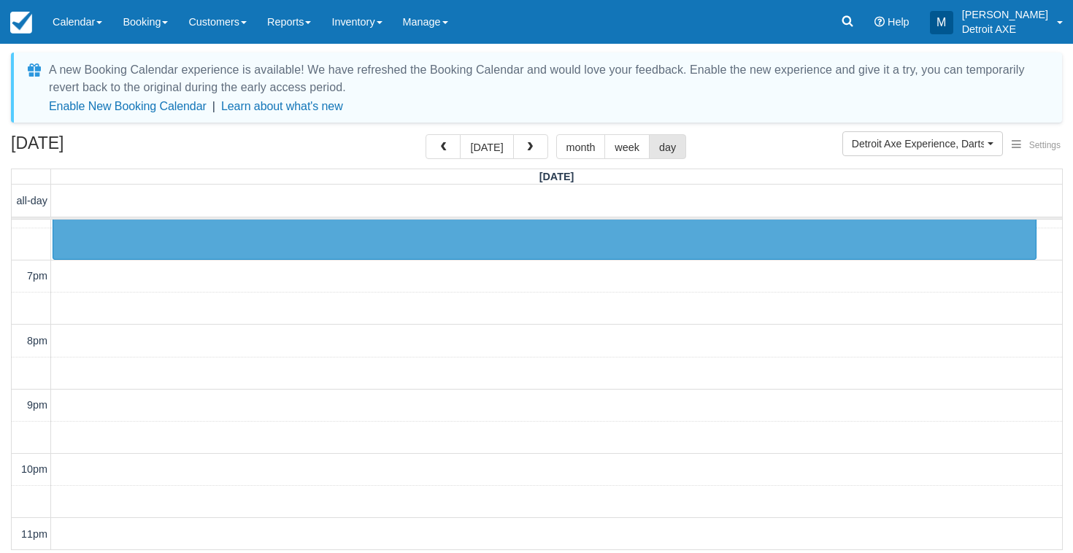
click at [444, 153] on span "button" at bounding box center [443, 147] width 10 height 10
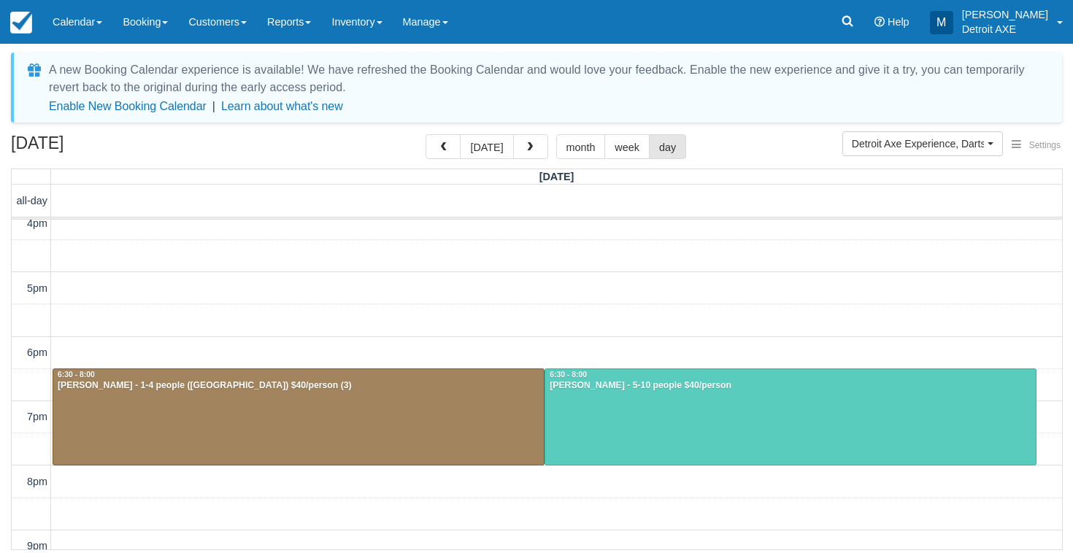
scroll to position [197, 0]
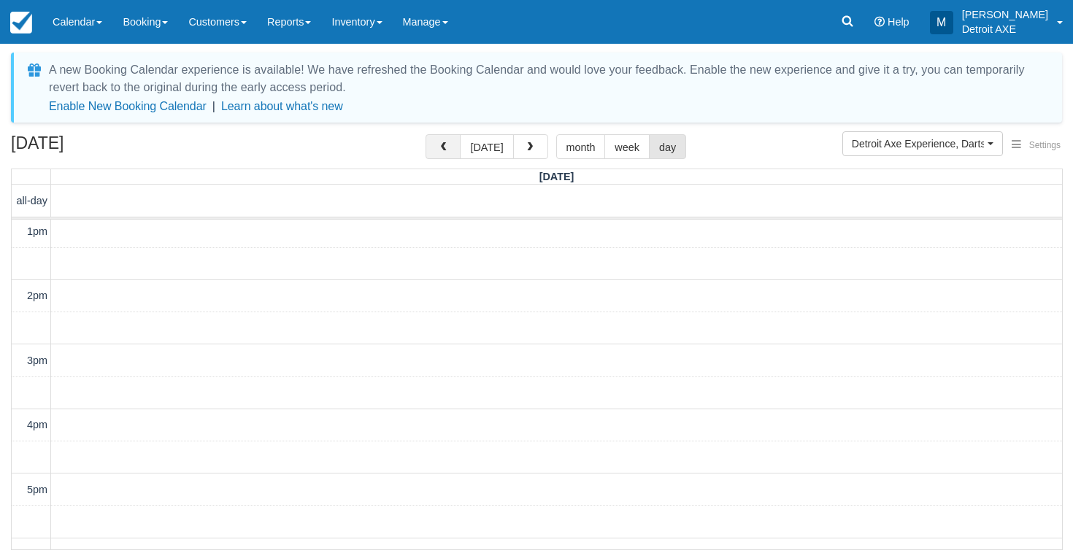
click at [445, 138] on button "button" at bounding box center [442, 146] width 35 height 25
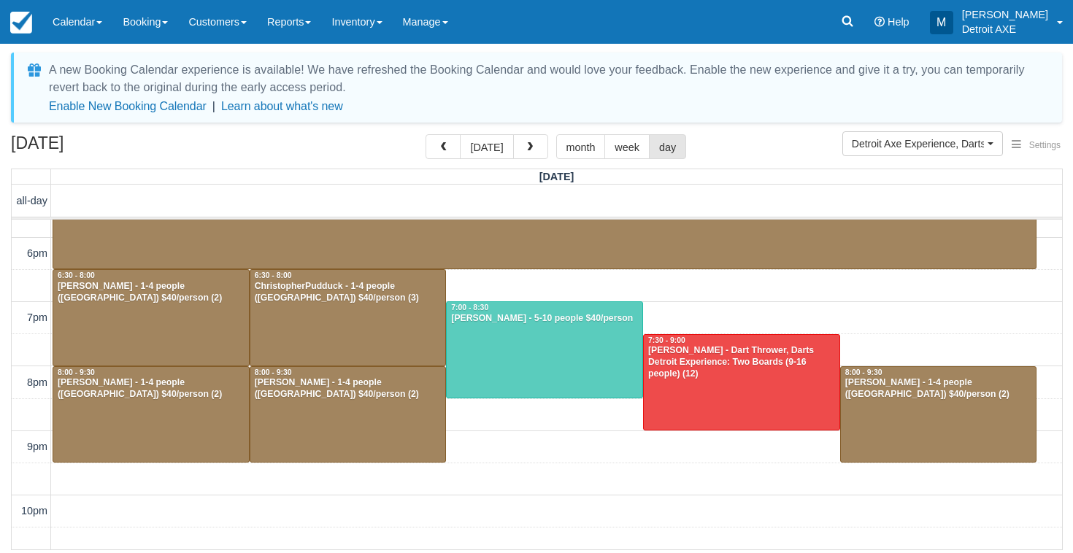
scroll to position [387, 0]
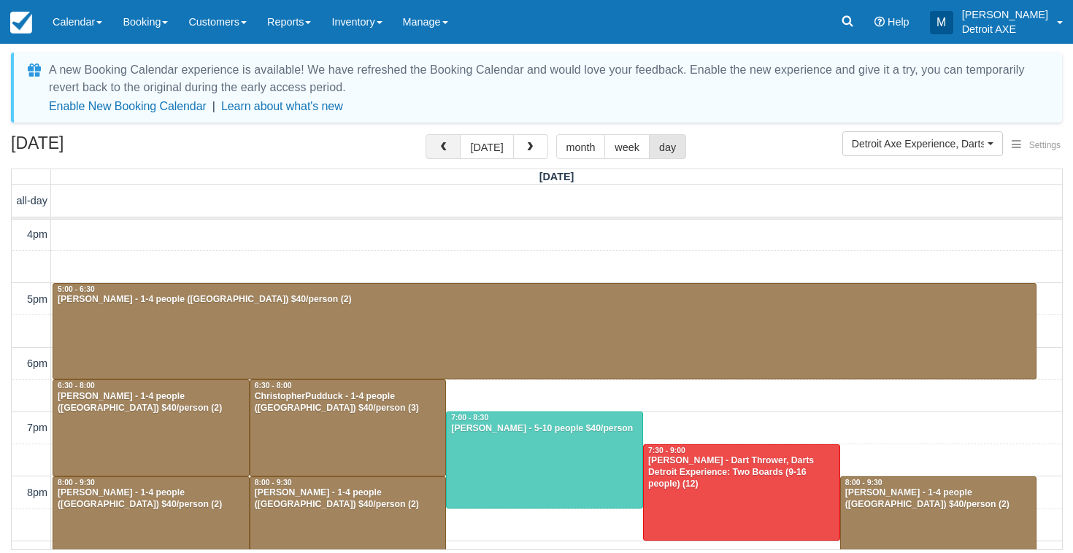
click at [448, 146] on span "button" at bounding box center [443, 147] width 10 height 10
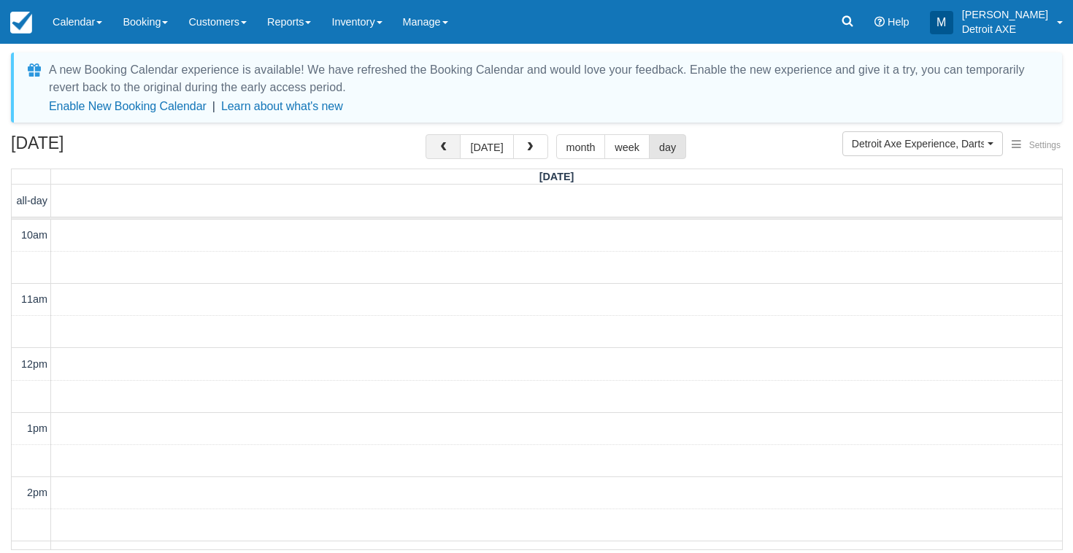
scroll to position [539, 0]
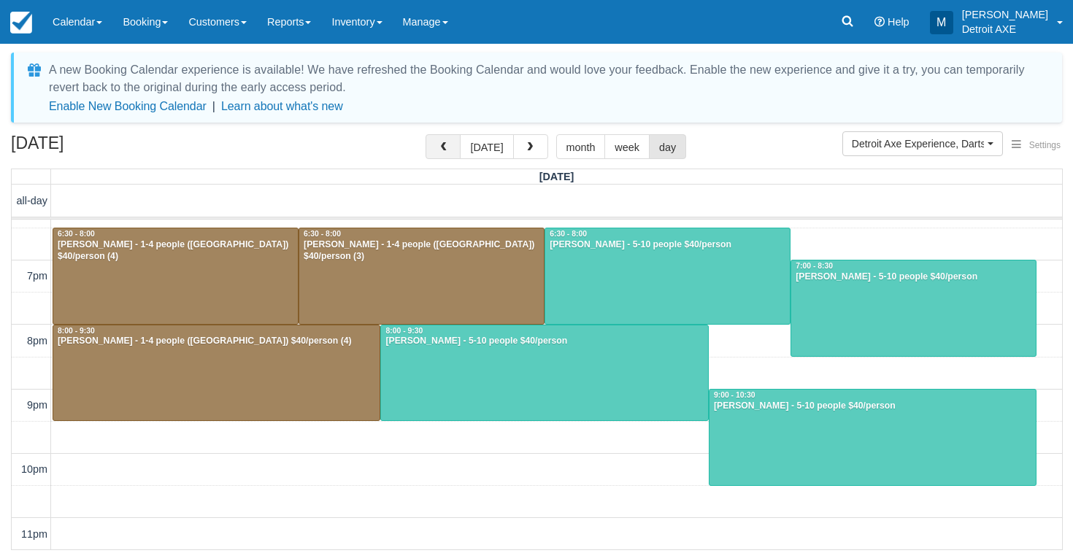
click at [446, 147] on span "button" at bounding box center [443, 147] width 10 height 10
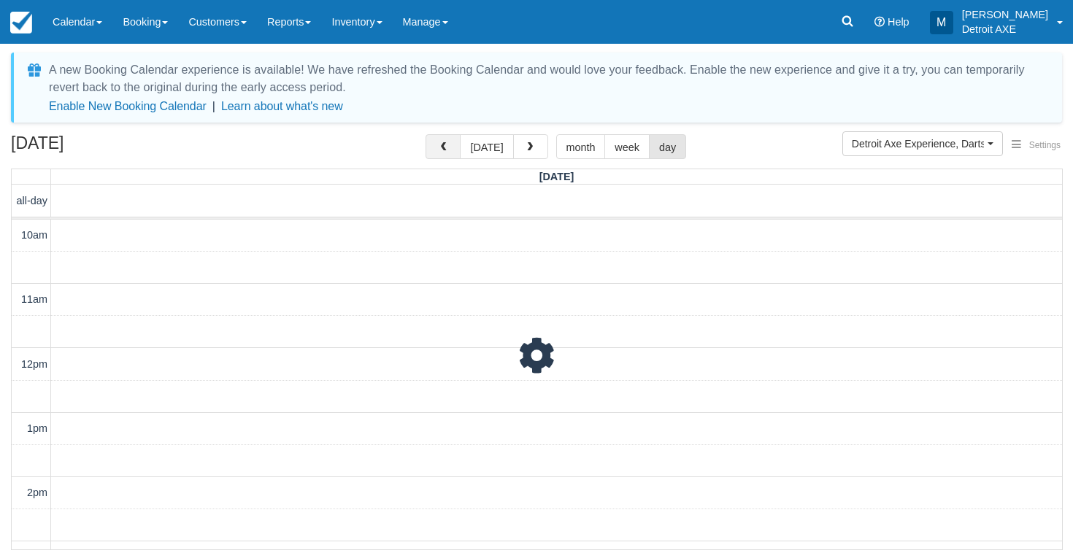
scroll to position [539, 0]
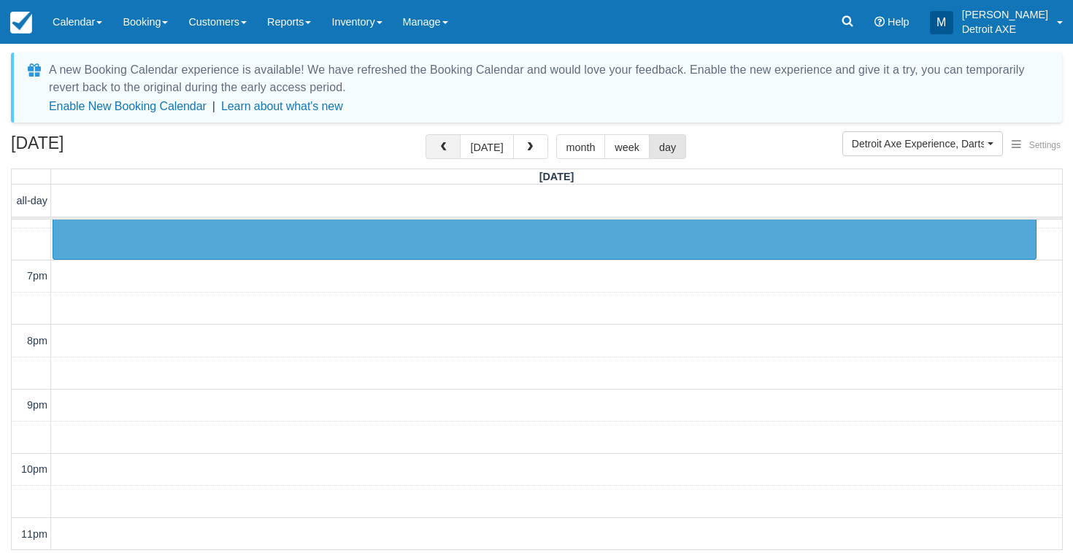
click at [446, 147] on span "button" at bounding box center [443, 147] width 10 height 10
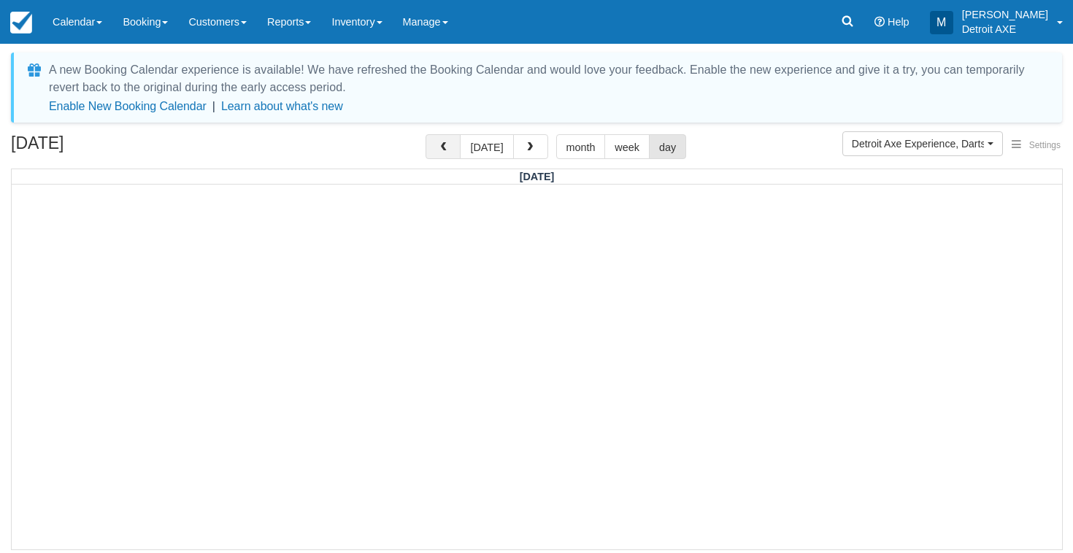
click at [446, 147] on span "button" at bounding box center [443, 147] width 10 height 10
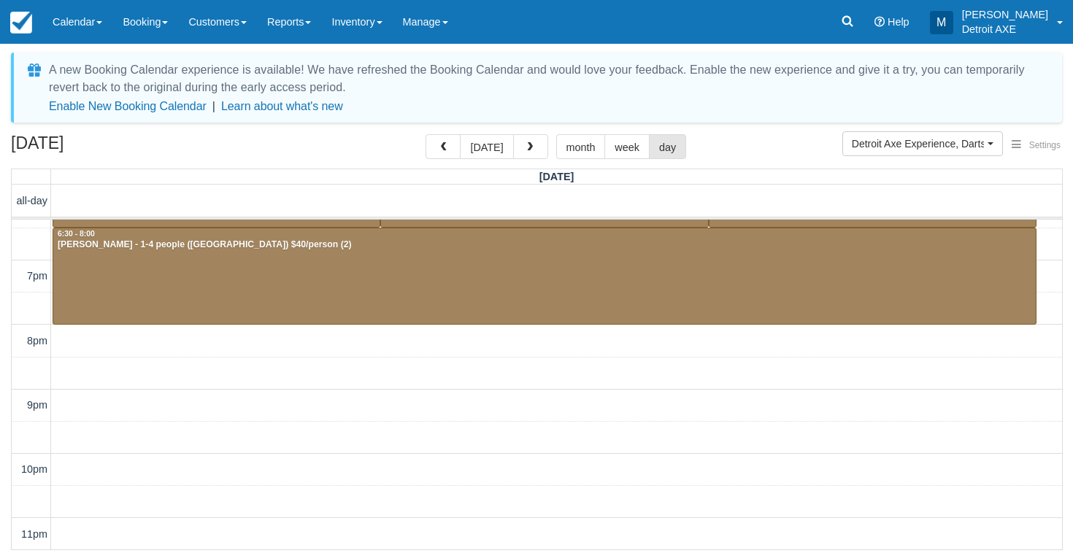
click at [446, 147] on span "button" at bounding box center [443, 147] width 10 height 10
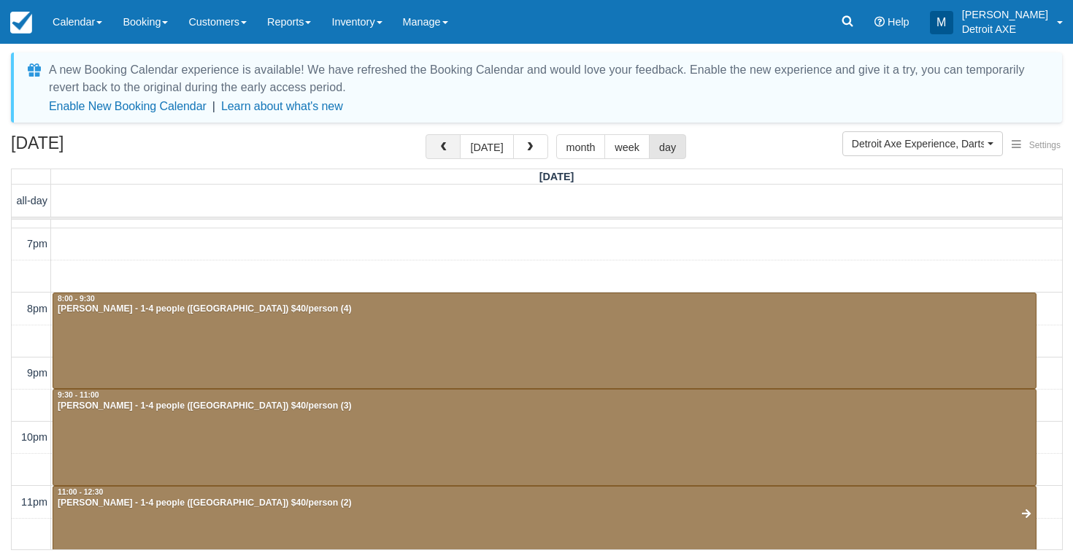
click at [453, 151] on button "button" at bounding box center [442, 146] width 35 height 25
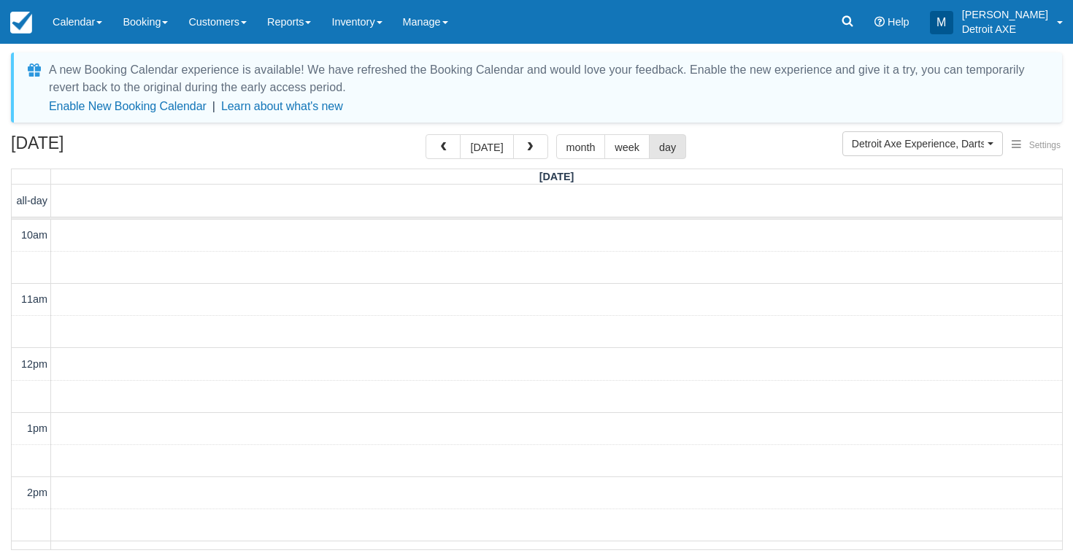
scroll to position [539, 0]
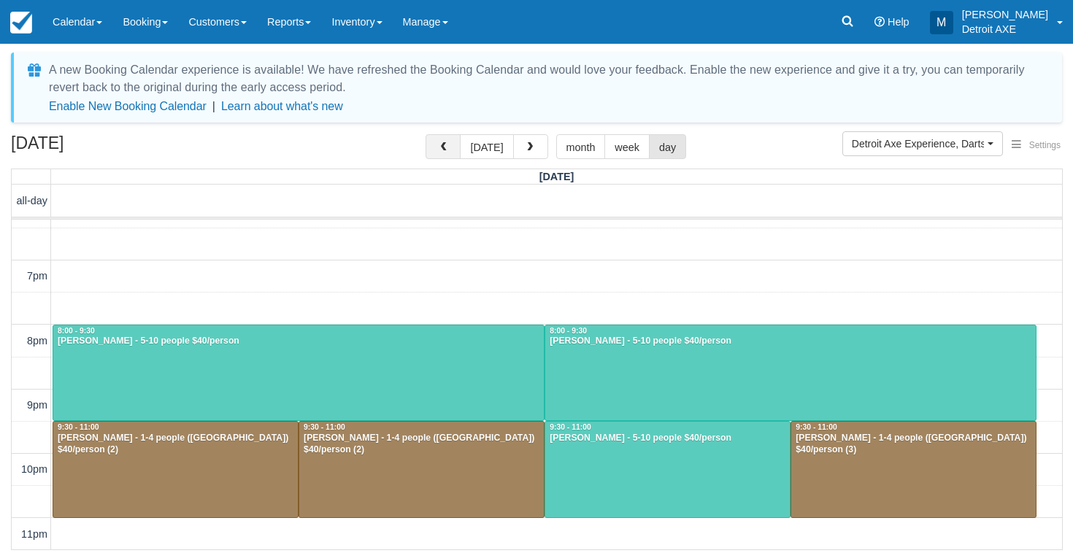
click at [441, 155] on button "button" at bounding box center [442, 146] width 35 height 25
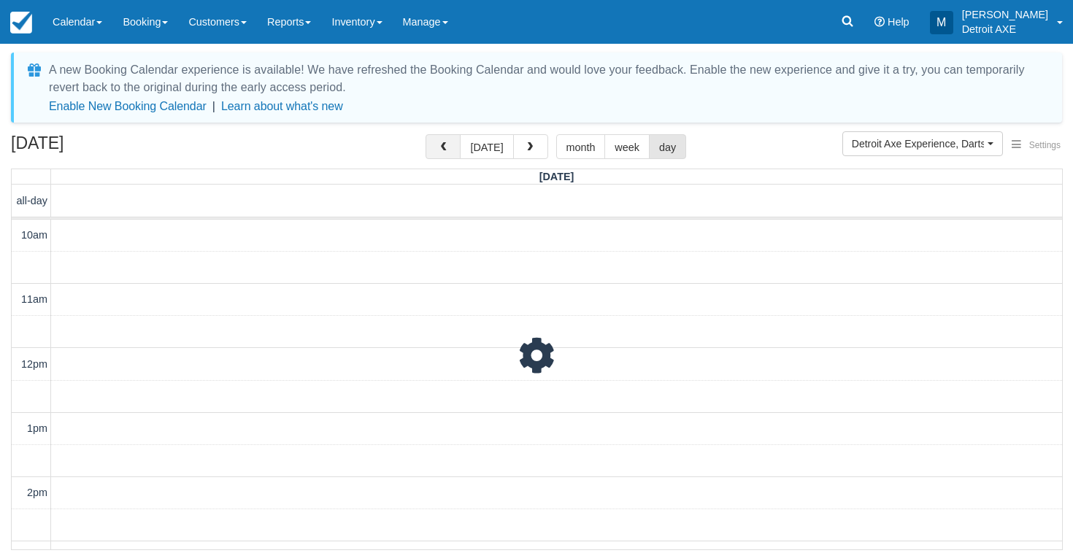
scroll to position [539, 0]
click at [441, 155] on button "button" at bounding box center [442, 146] width 35 height 25
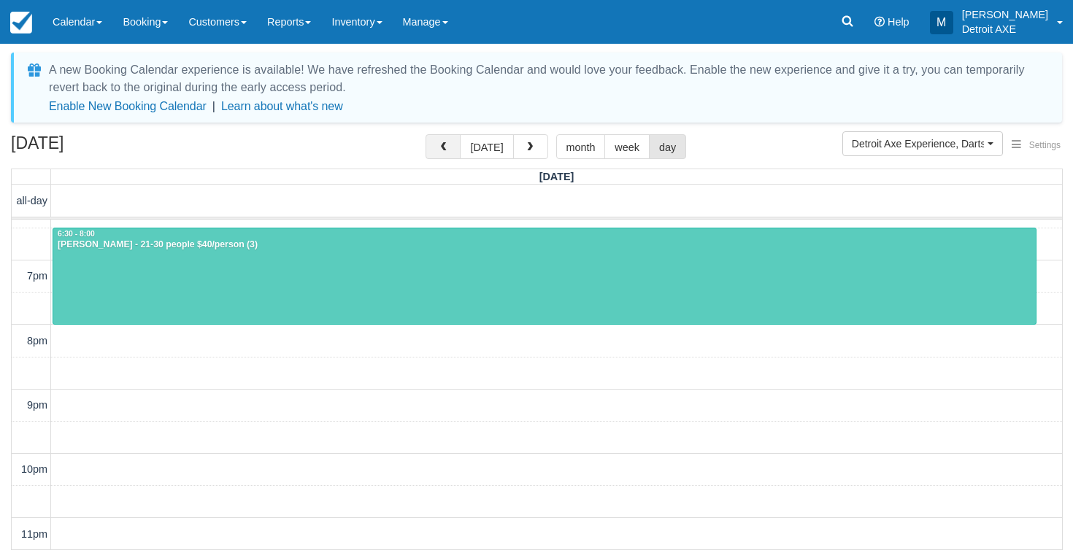
click at [441, 155] on button "button" at bounding box center [442, 146] width 35 height 25
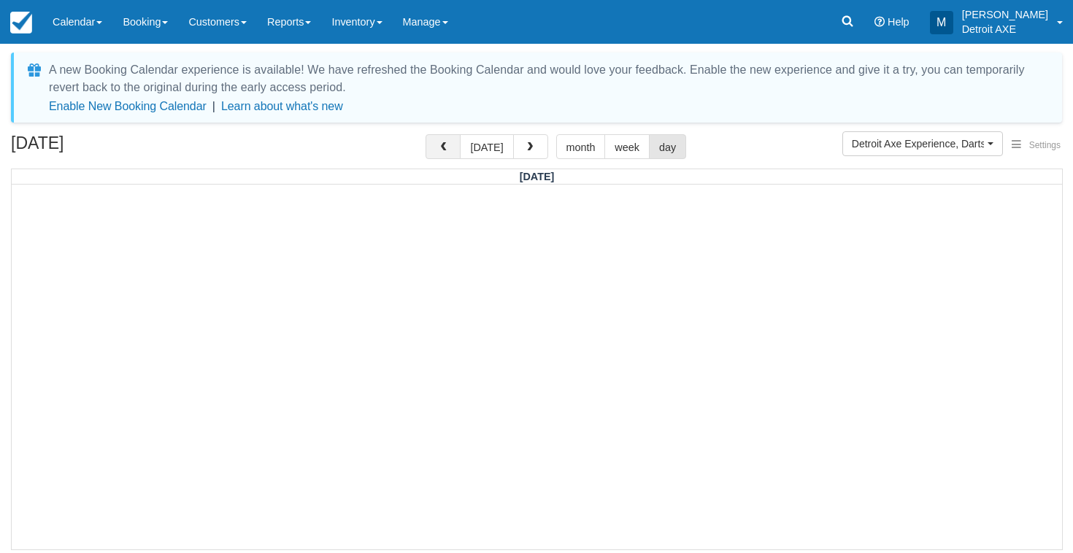
click at [441, 155] on button "button" at bounding box center [442, 146] width 35 height 25
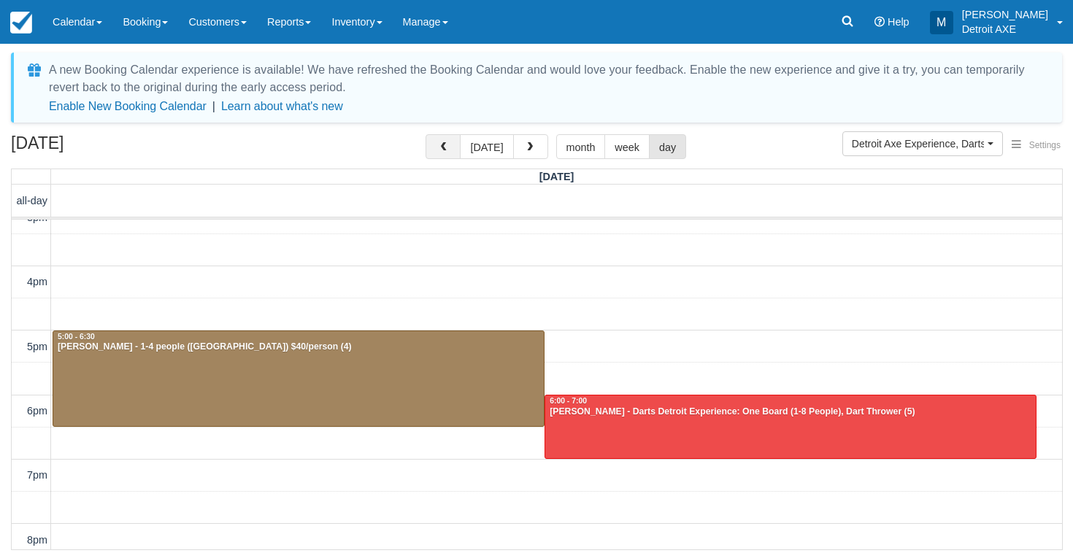
click at [442, 144] on span "button" at bounding box center [443, 147] width 10 height 10
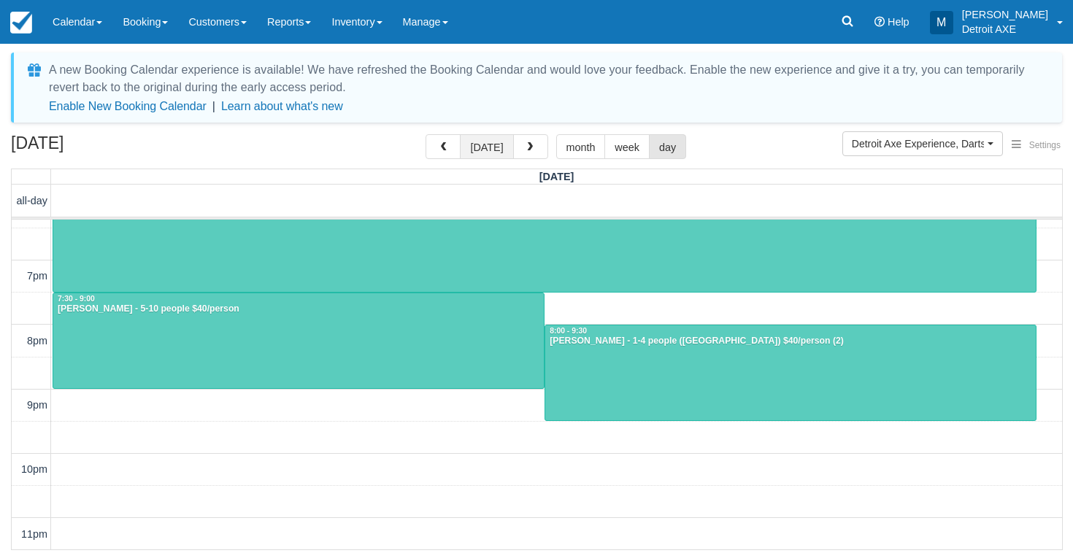
click at [504, 149] on button "[DATE]" at bounding box center [486, 146] width 53 height 25
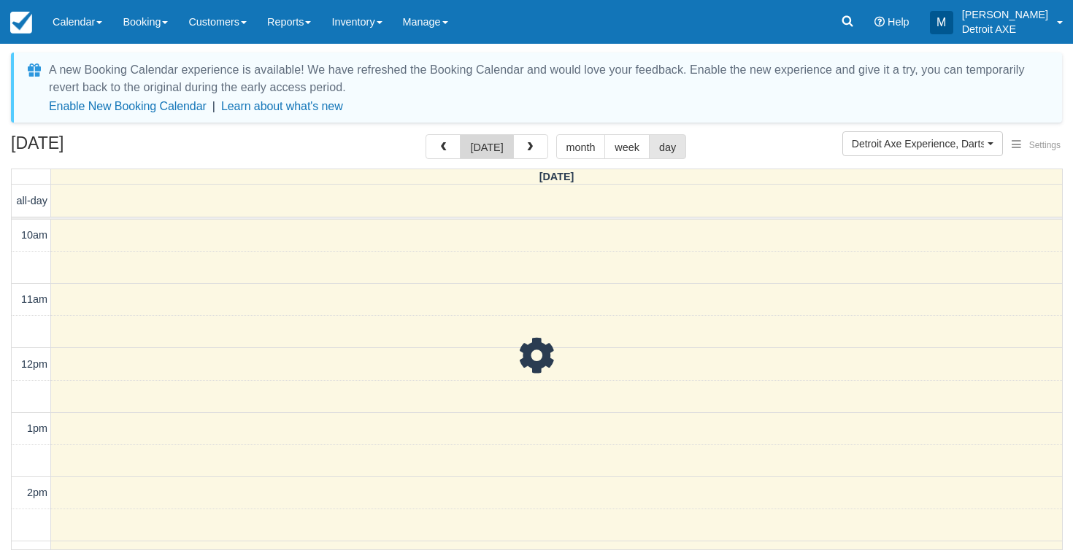
scroll to position [539, 0]
